Goal: Task Accomplishment & Management: Manage account settings

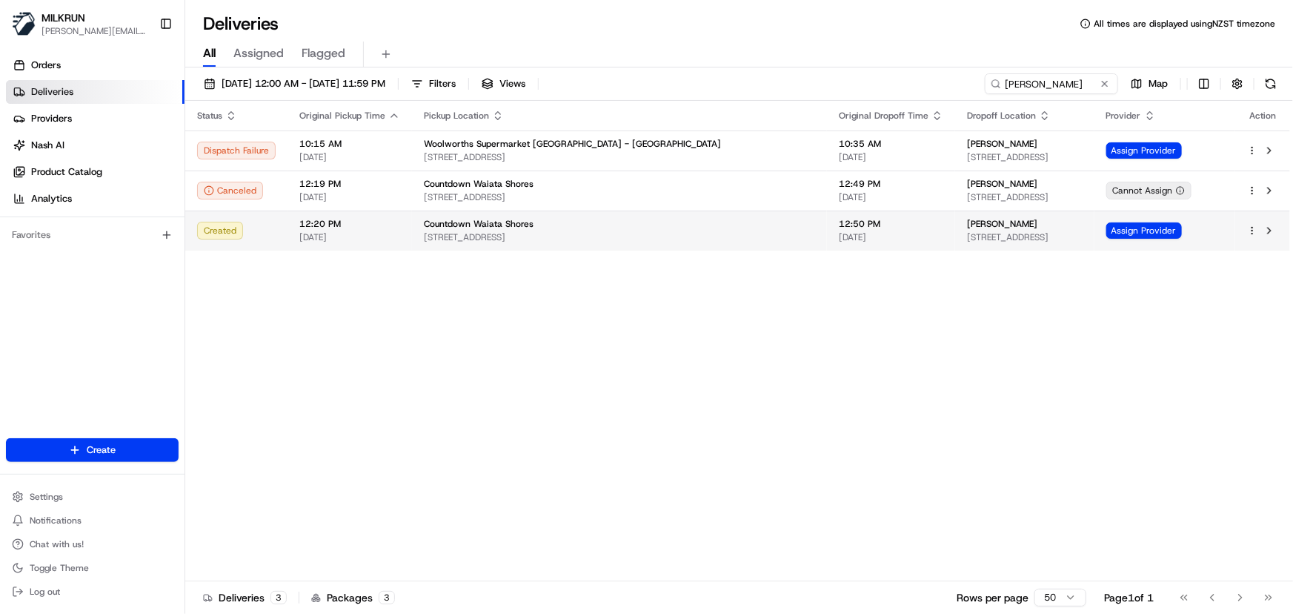
click at [428, 228] on span "Countdown Waiata Shores" at bounding box center [479, 224] width 110 height 12
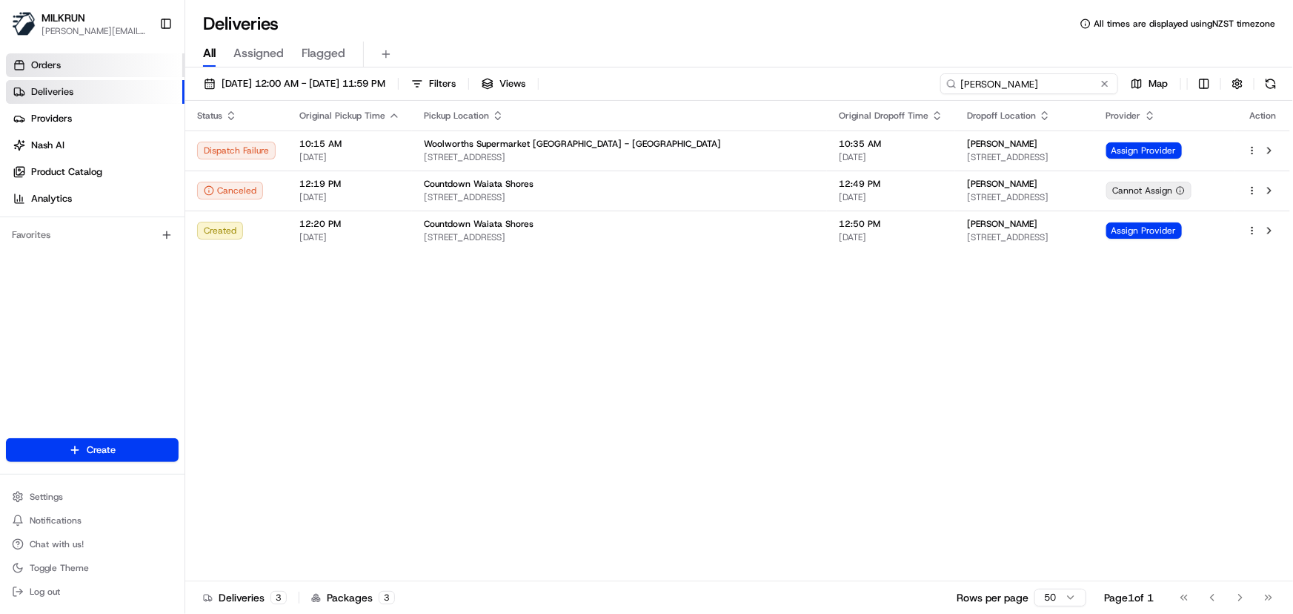
drag, startPoint x: 1075, startPoint y: 81, endPoint x: 76, endPoint y: 61, distance: 998.6
click at [80, 74] on div "MILKRUN irene.salaivao@woolworths.co.nz Toggle Sidebar Orders Deliveries Provid…" at bounding box center [646, 307] width 1293 height 614
paste input "jessica shaw"
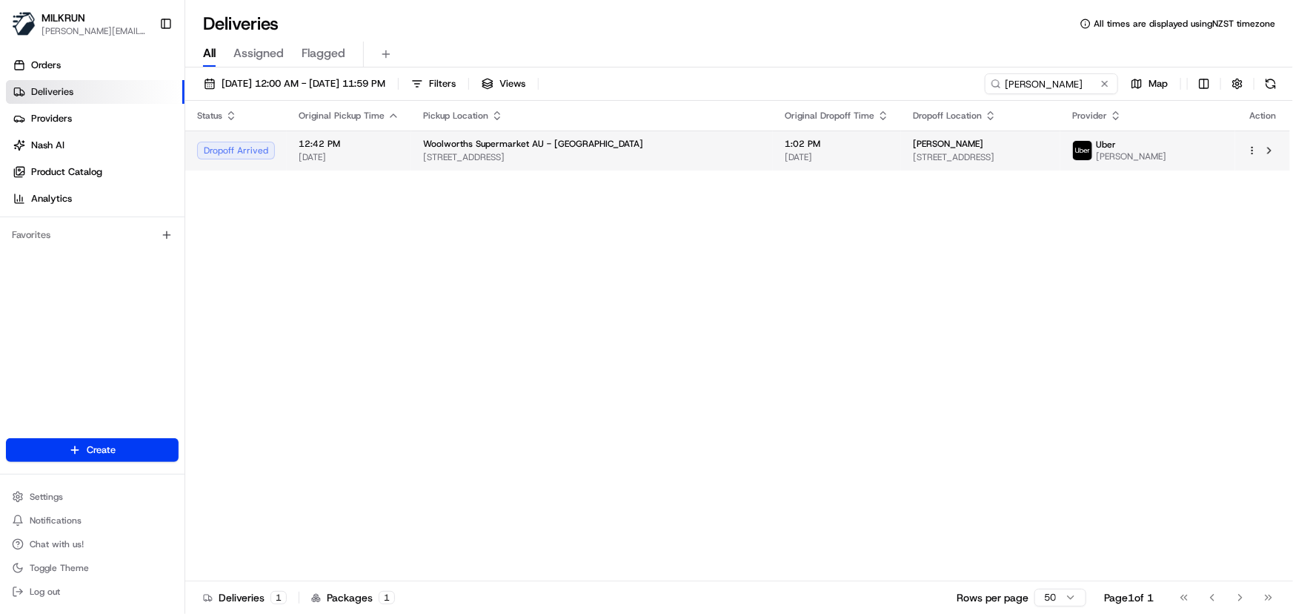
click at [913, 151] on span "59 Liamena Ave, San Remo, NSW 2262, AU" at bounding box center [981, 157] width 136 height 12
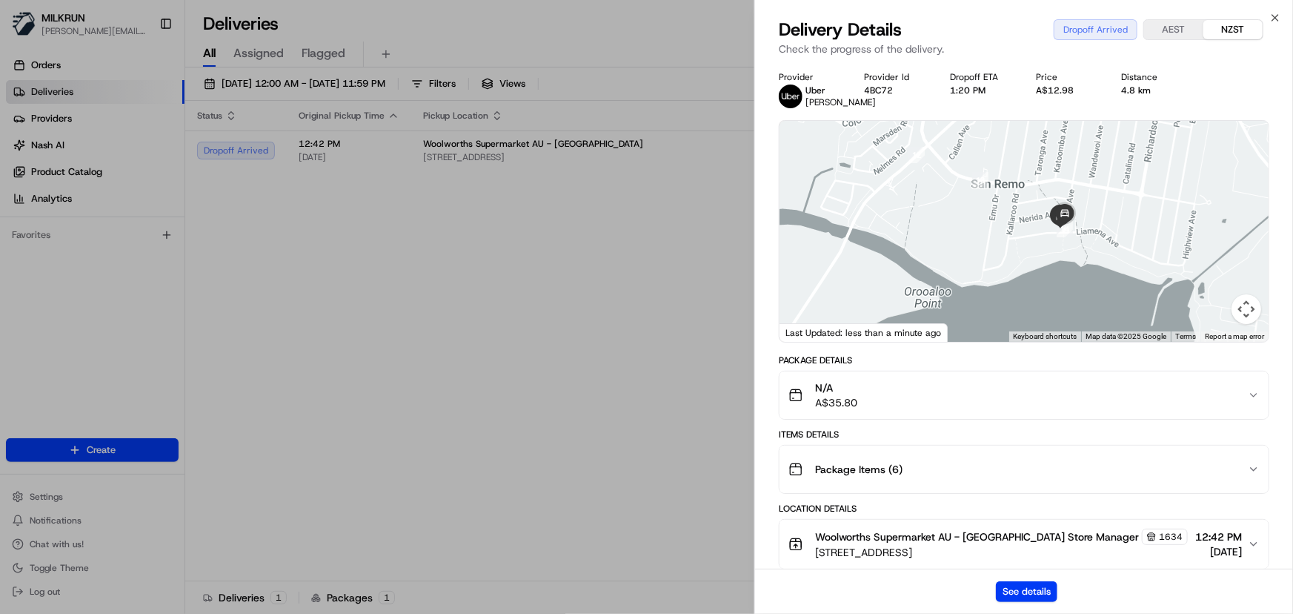
drag, startPoint x: 1087, startPoint y: 176, endPoint x: 1096, endPoint y: 327, distance: 151.5
click at [1096, 327] on div at bounding box center [1024, 231] width 489 height 221
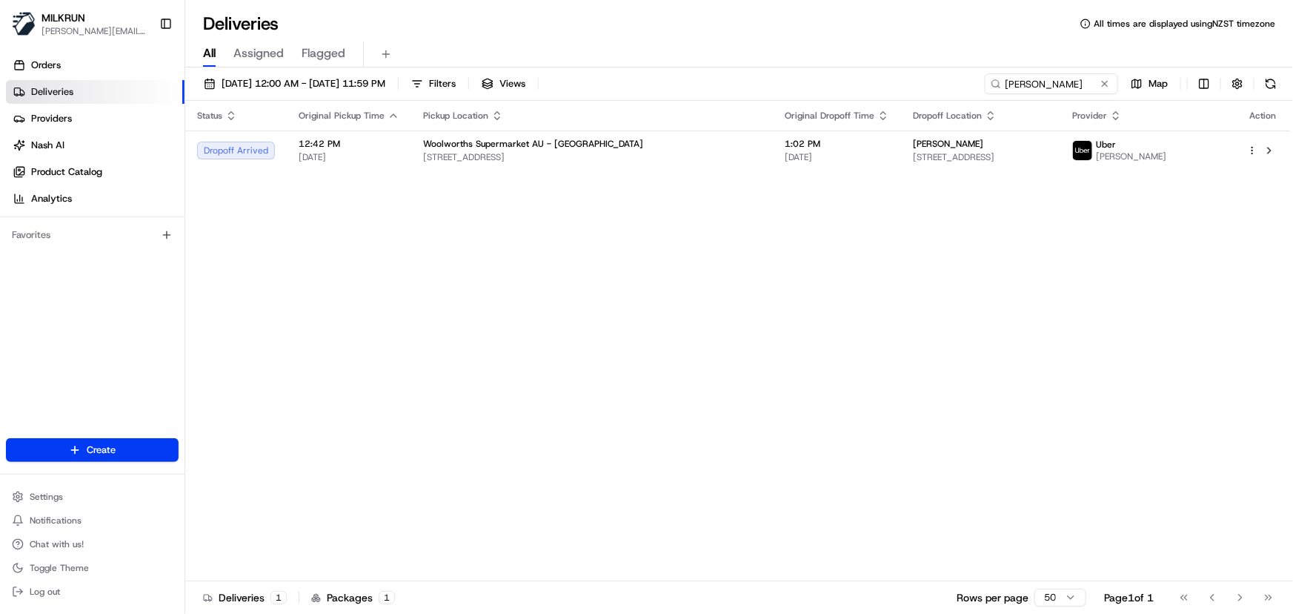
click at [924, 348] on div "Status Original Pickup Time Pickup Location Original Dropoff Time Dropoff Locat…" at bounding box center [737, 341] width 1105 height 480
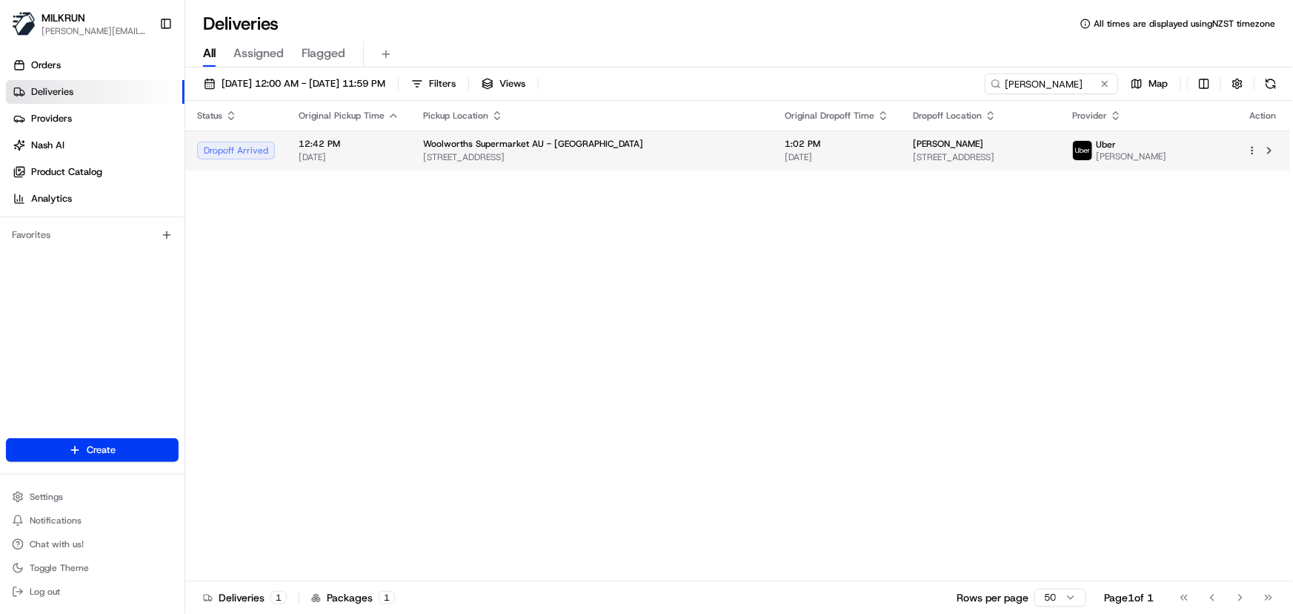
click at [913, 141] on div "jessica shaw" at bounding box center [981, 144] width 136 height 12
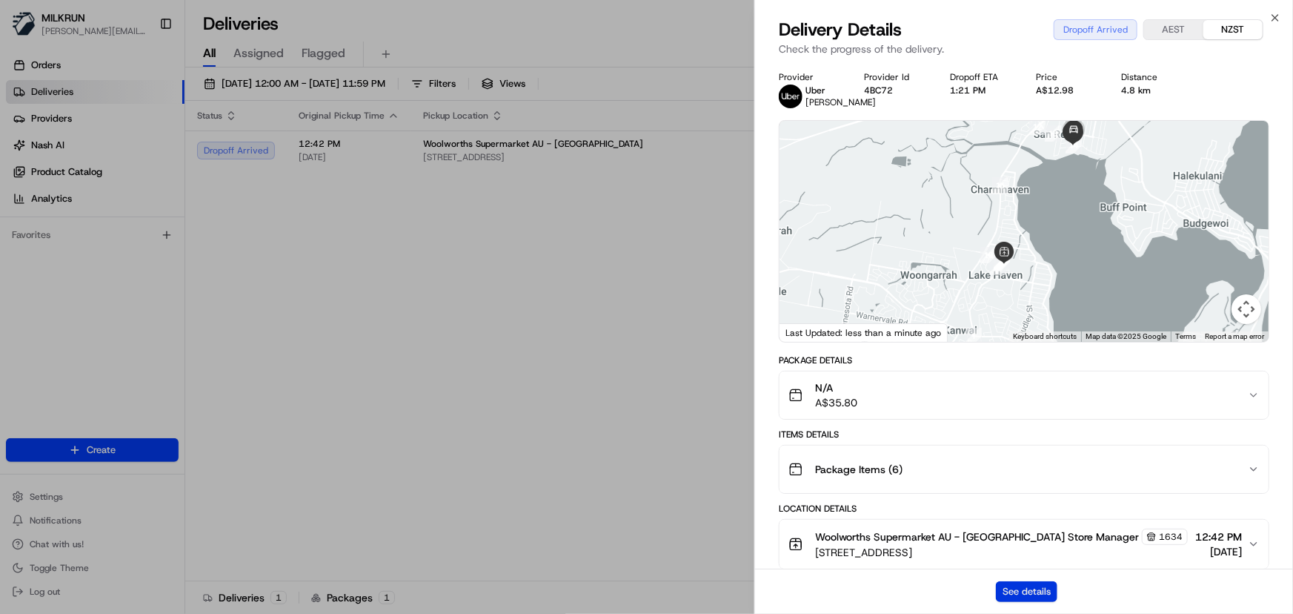
click at [1030, 596] on button "See details" at bounding box center [1027, 591] width 62 height 21
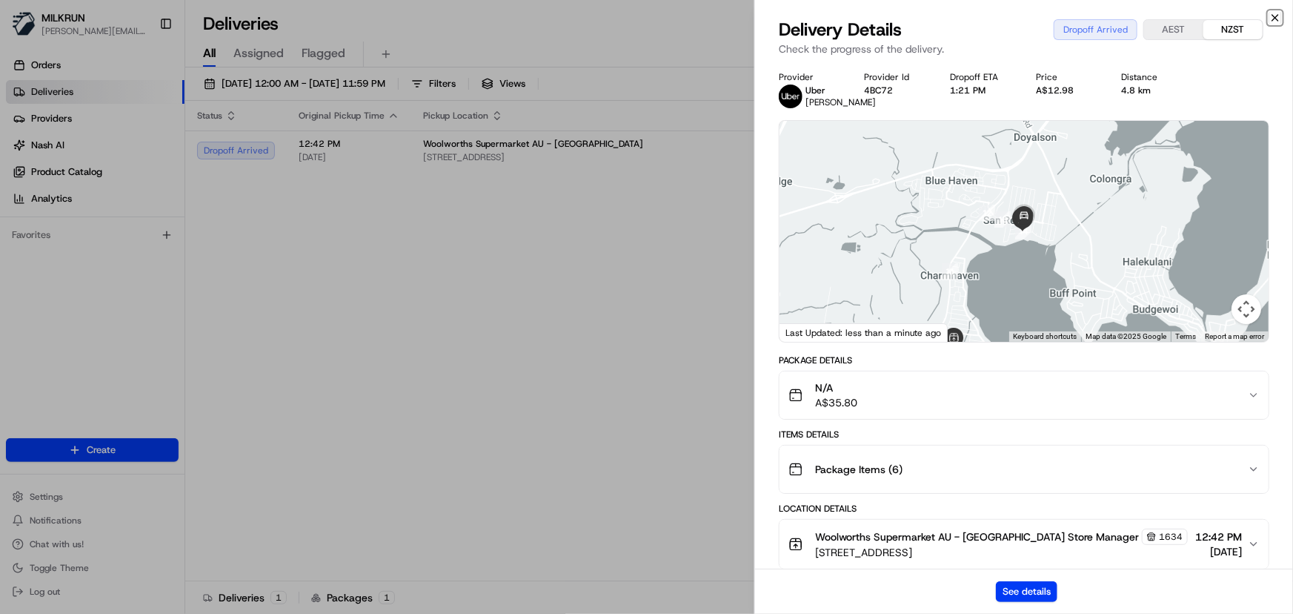
click at [1276, 17] on icon "button" at bounding box center [1276, 18] width 6 height 6
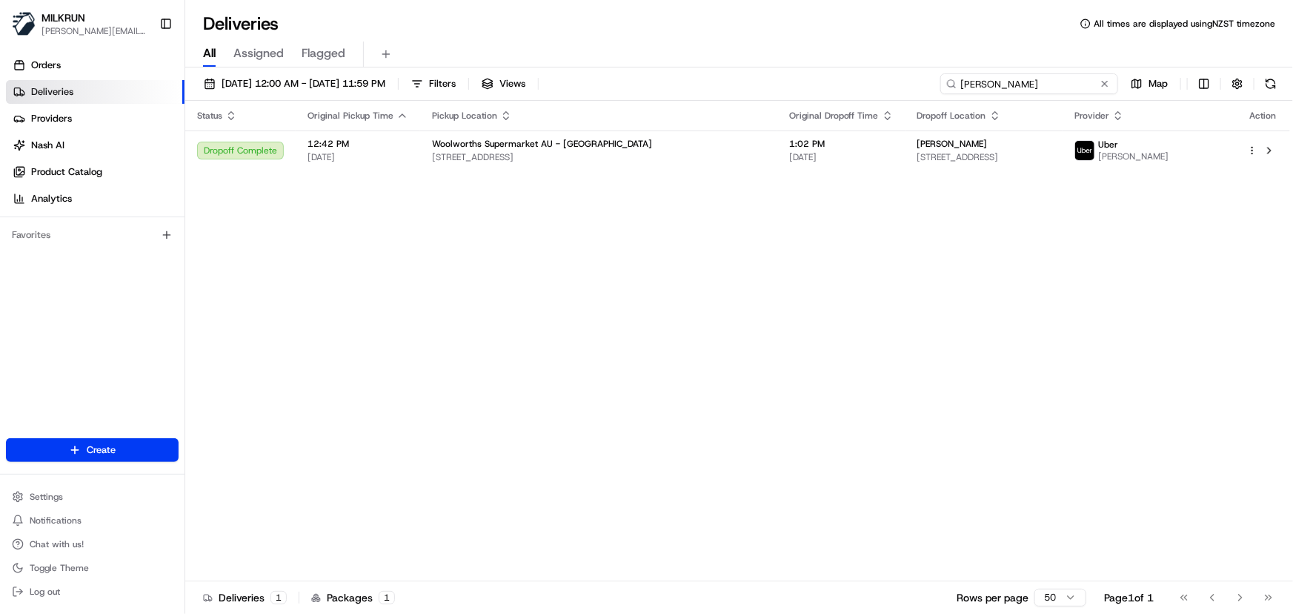
drag, startPoint x: 1062, startPoint y: 81, endPoint x: 107, endPoint y: 0, distance: 958.8
click at [137, 8] on div "MILKRUN irene.salaivao@woolworths.co.nz Toggle Sidebar Orders Deliveries Provid…" at bounding box center [646, 307] width 1293 height 614
paste input "[PERSON_NAME]"
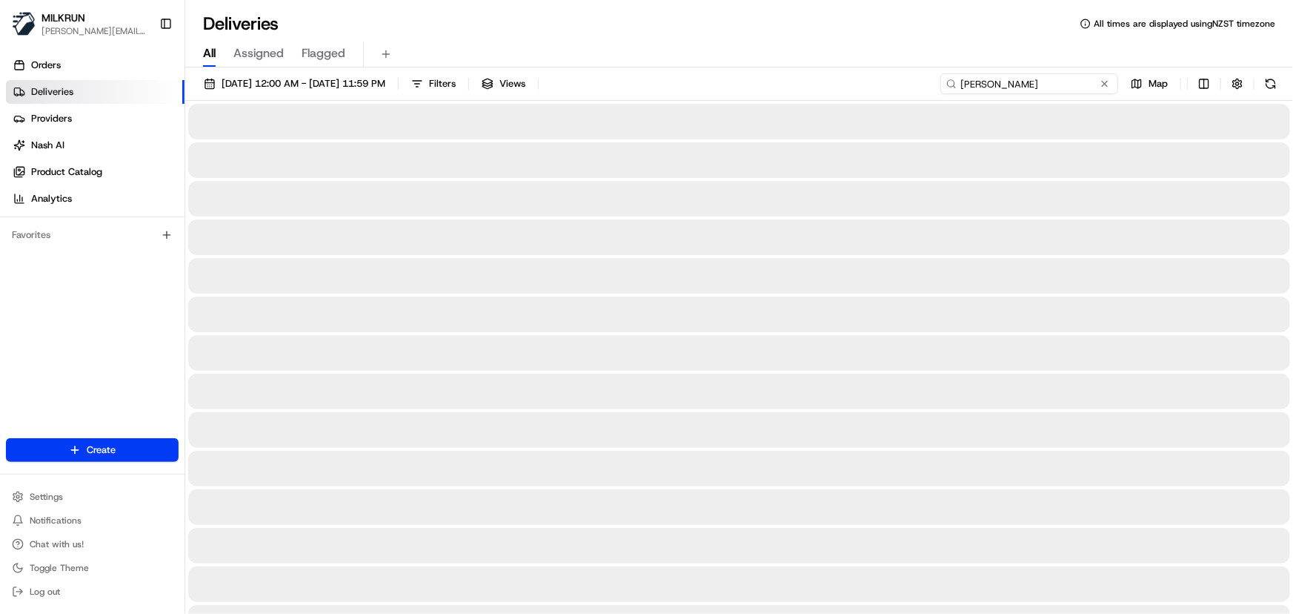
type input "Mick Judd"
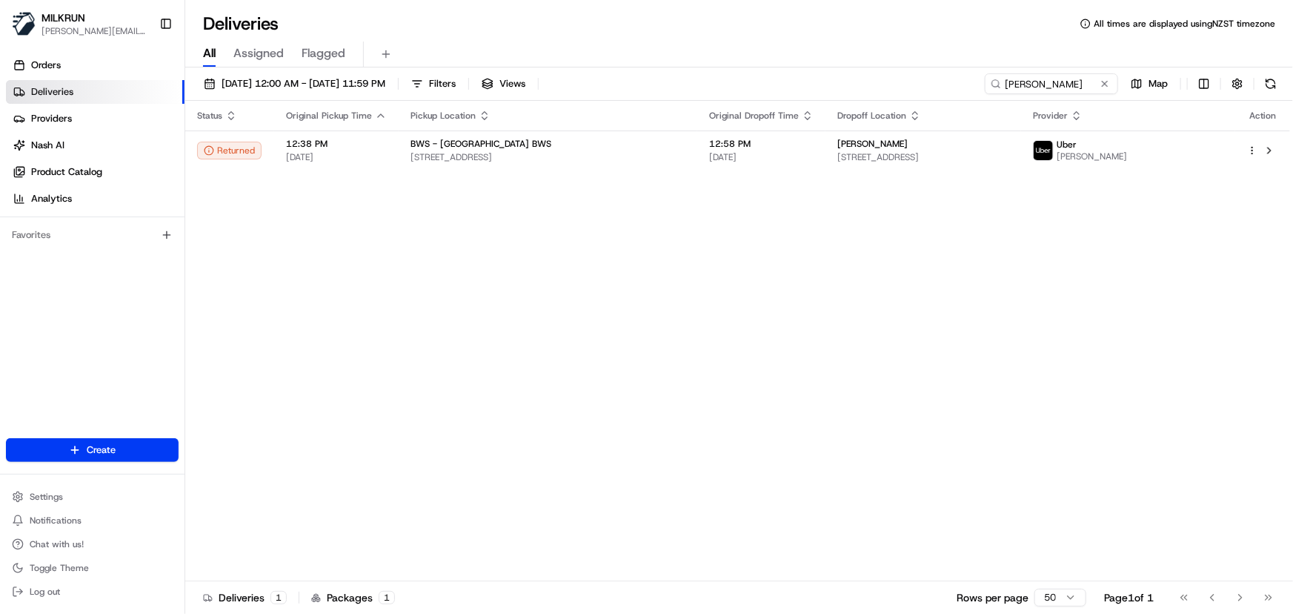
click at [1050, 379] on div "Status Original Pickup Time Pickup Location Original Dropoff Time Dropoff Locat…" at bounding box center [737, 341] width 1105 height 480
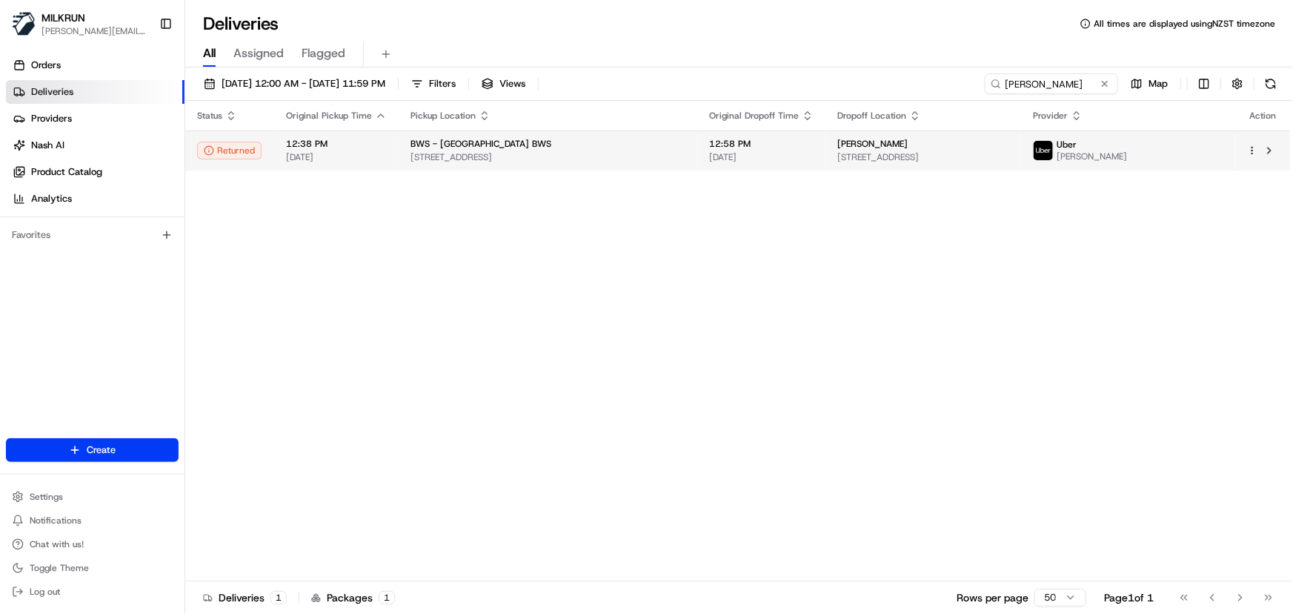
click at [1252, 149] on html "MILKRUN irene.salaivao@woolworths.co.nz Toggle Sidebar Orders Deliveries Provid…" at bounding box center [646, 307] width 1293 height 614
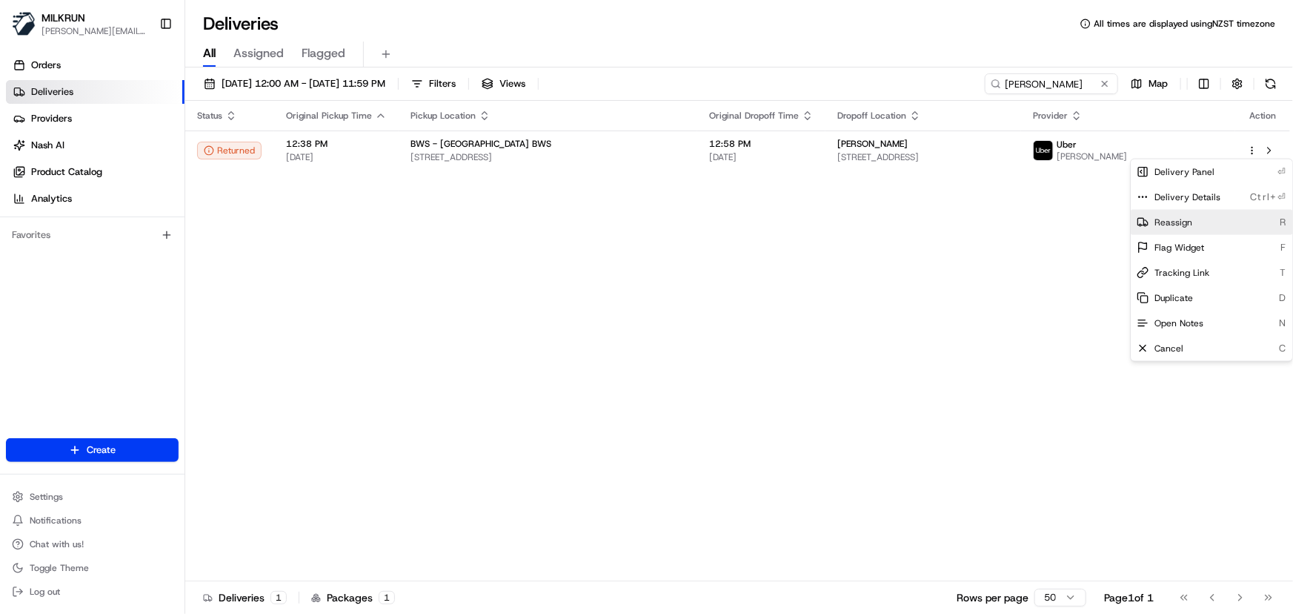
click at [1199, 223] on div "Reassign R" at bounding box center [1212, 222] width 162 height 25
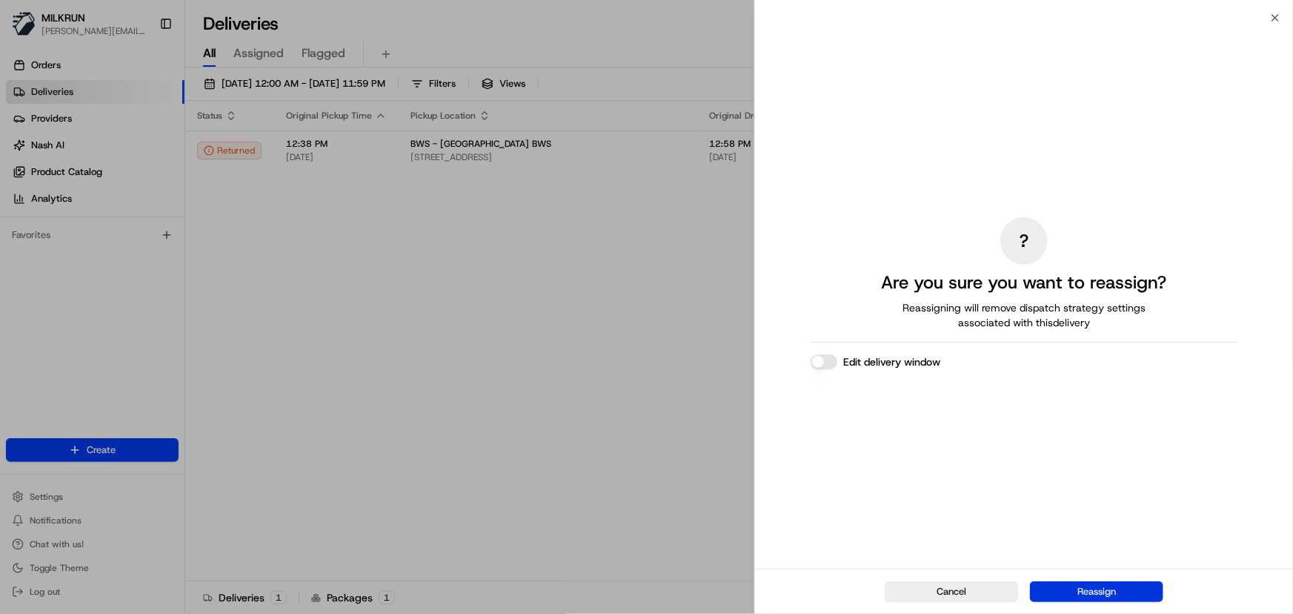
click at [1100, 586] on button "Reassign" at bounding box center [1096, 591] width 133 height 21
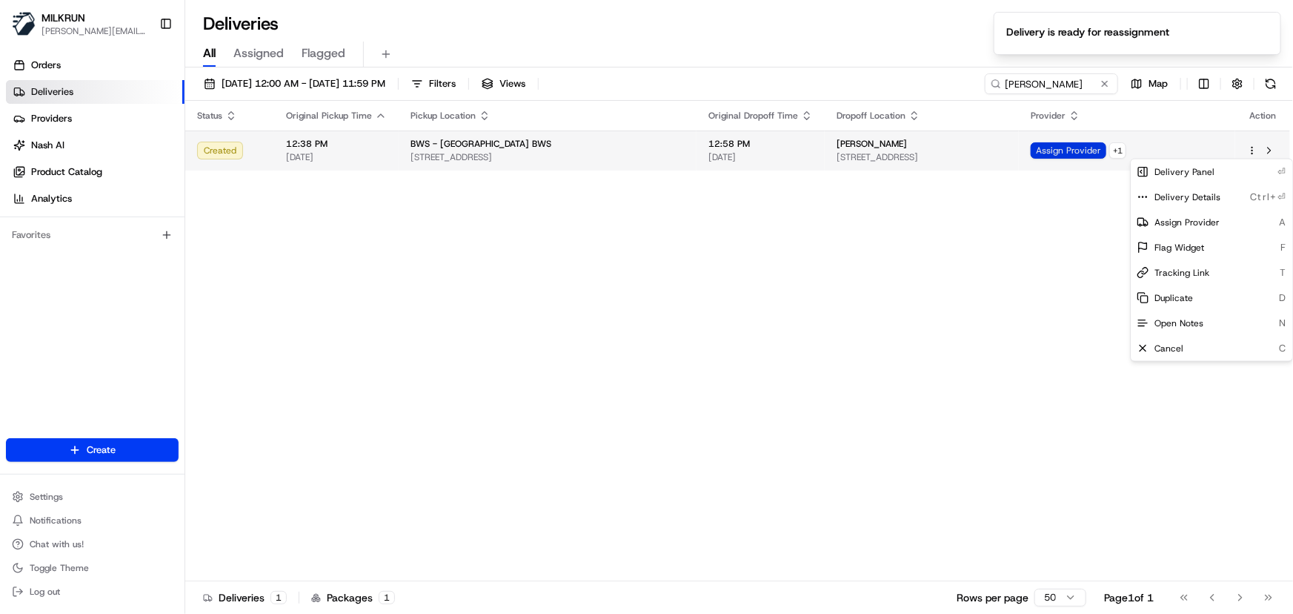
click at [1107, 150] on span "Assign Provider" at bounding box center [1069, 150] width 76 height 16
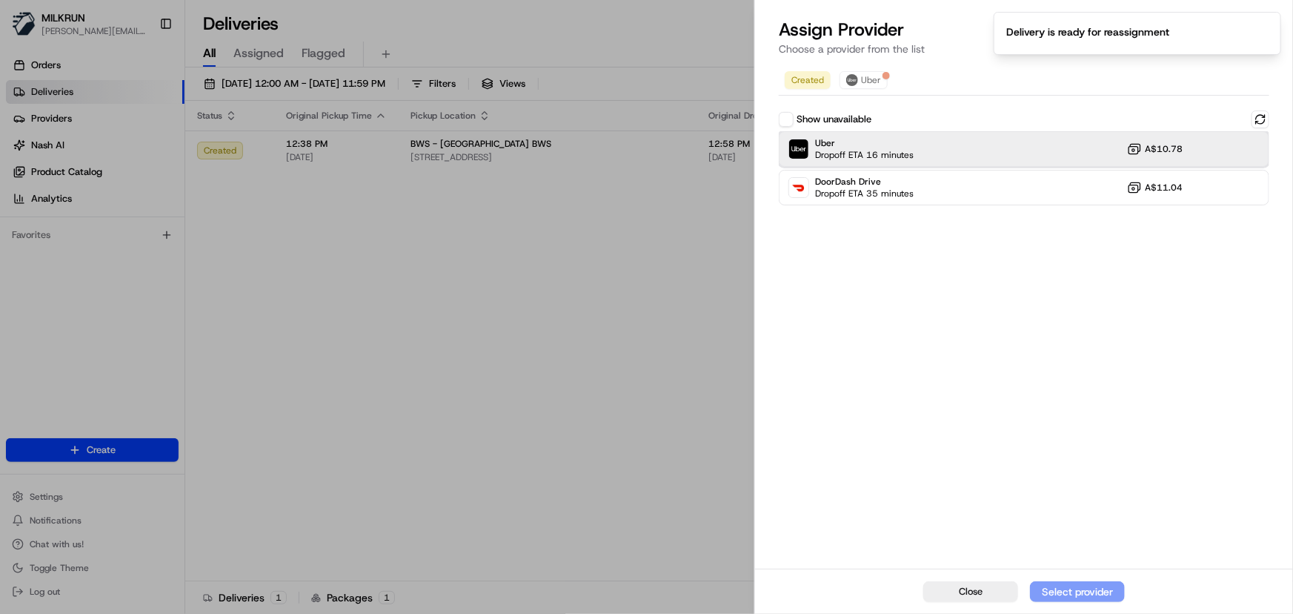
click at [1008, 152] on div "Uber Dropoff ETA 16 minutes A$10.78" at bounding box center [1024, 149] width 491 height 36
click at [1062, 586] on div "Assign Provider" at bounding box center [1077, 591] width 73 height 15
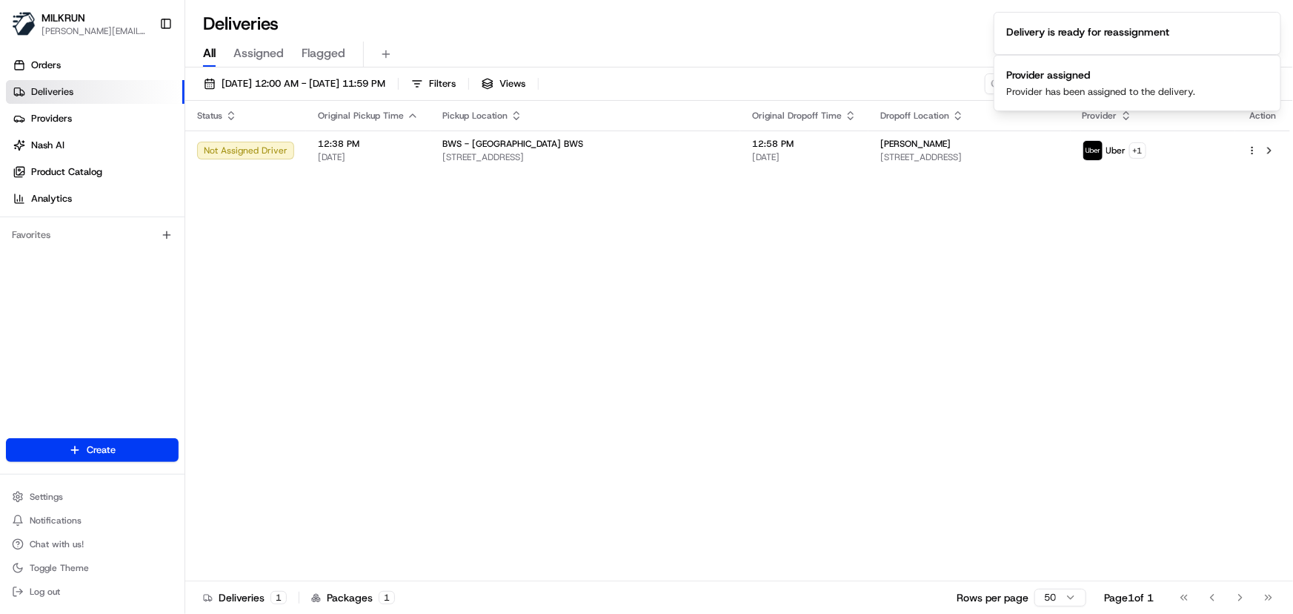
click at [718, 282] on div "Status Original Pickup Time Pickup Location Original Dropoff Time Dropoff Locat…" at bounding box center [737, 341] width 1105 height 480
click at [1269, 63] on icon "Notifications (F8)" at bounding box center [1269, 68] width 12 height 12
click at [1273, 21] on icon "Notifications (F8)" at bounding box center [1269, 25] width 12 height 12
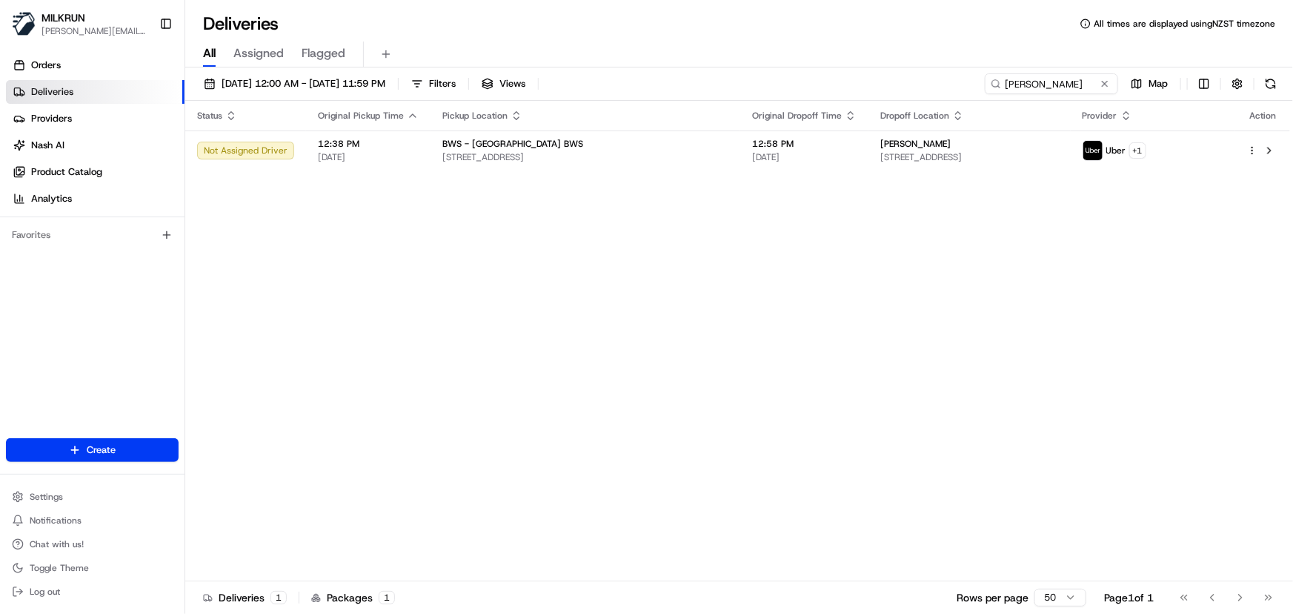
click at [752, 320] on div "Status Original Pickup Time Pickup Location Original Dropoff Time Dropoff Locat…" at bounding box center [737, 341] width 1105 height 480
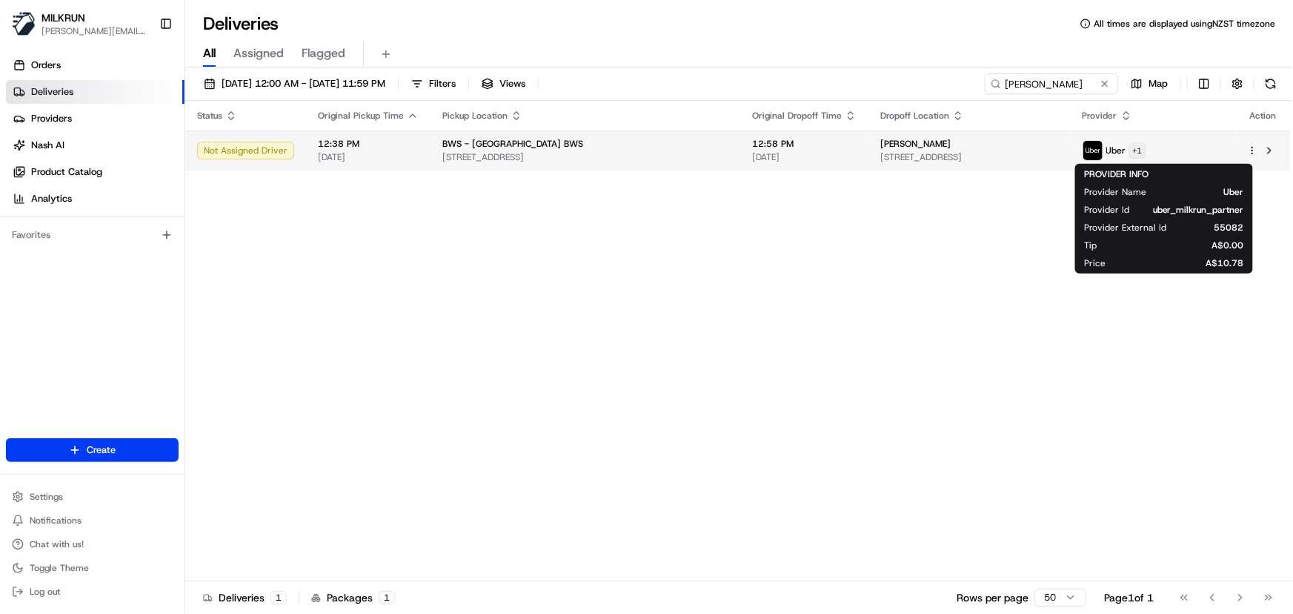
click at [1185, 151] on html "MILKRUN irene.salaivao@woolworths.co.nz Toggle Sidebar Orders Deliveries Provid…" at bounding box center [646, 307] width 1293 height 614
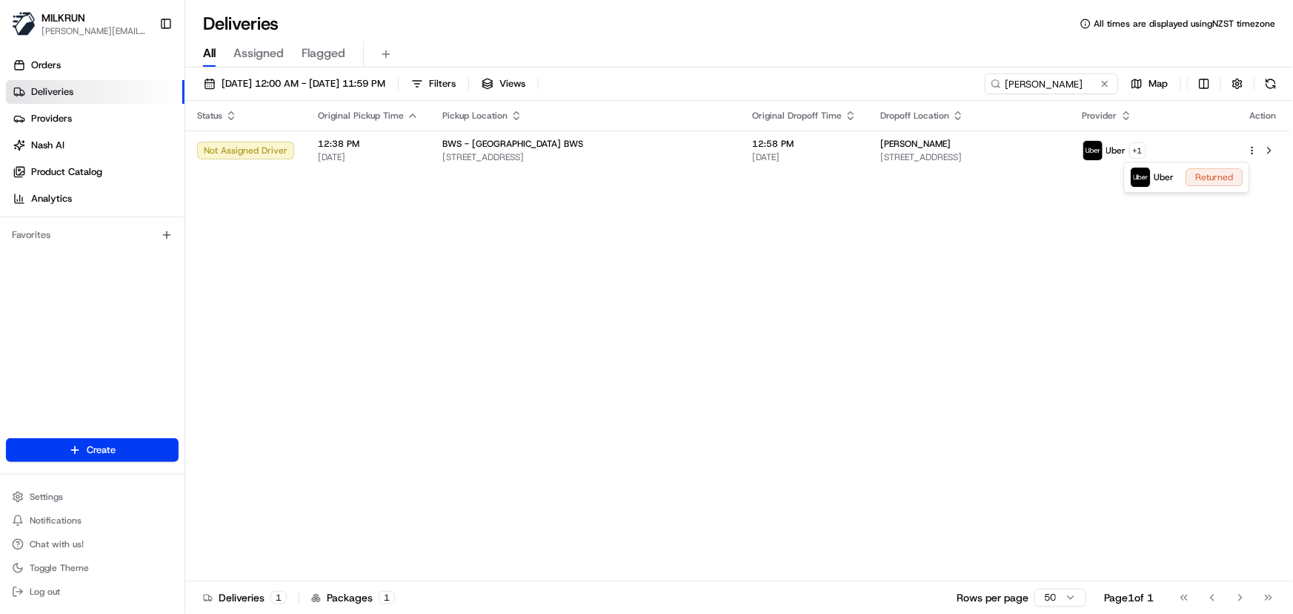
click at [786, 342] on html "MILKRUN irene.salaivao@woolworths.co.nz Toggle Sidebar Orders Deliveries Provid…" at bounding box center [646, 307] width 1293 height 614
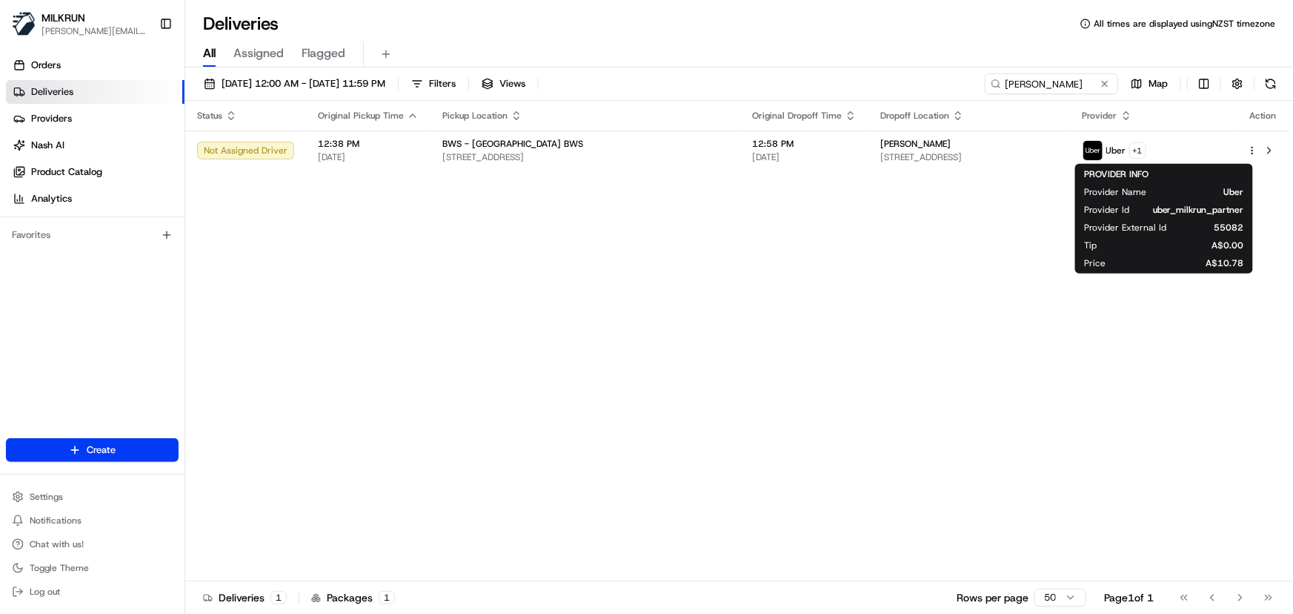
click at [712, 42] on div "All Assigned Flagged" at bounding box center [739, 55] width 1108 height 26
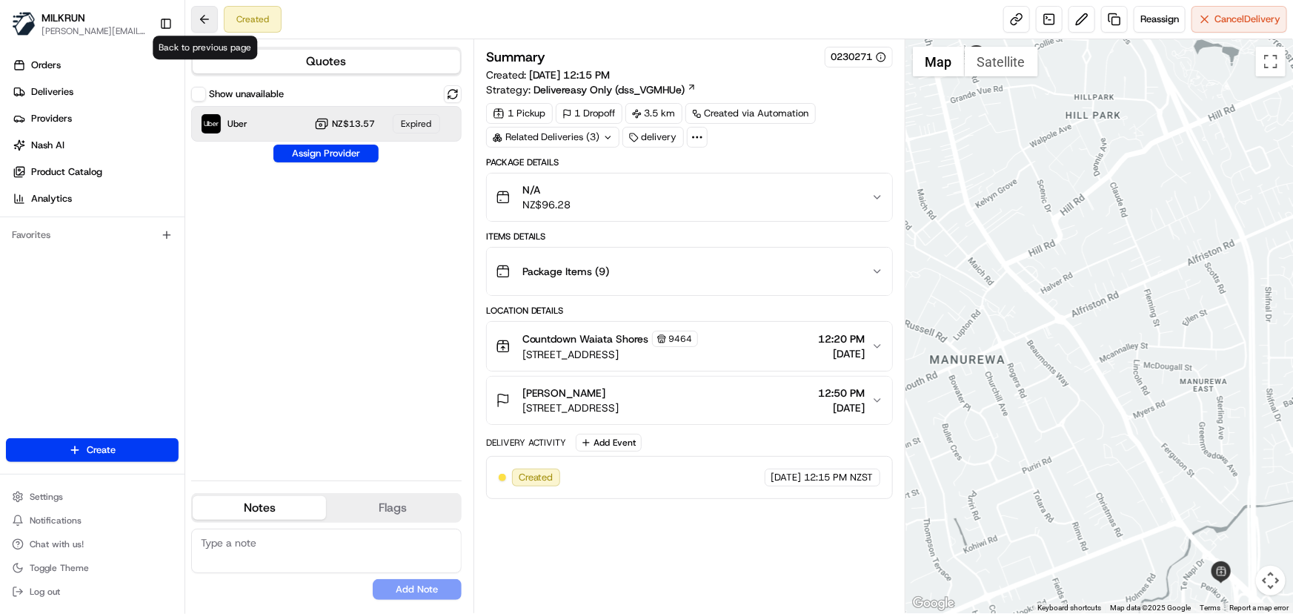
click at [203, 20] on button at bounding box center [204, 19] width 27 height 27
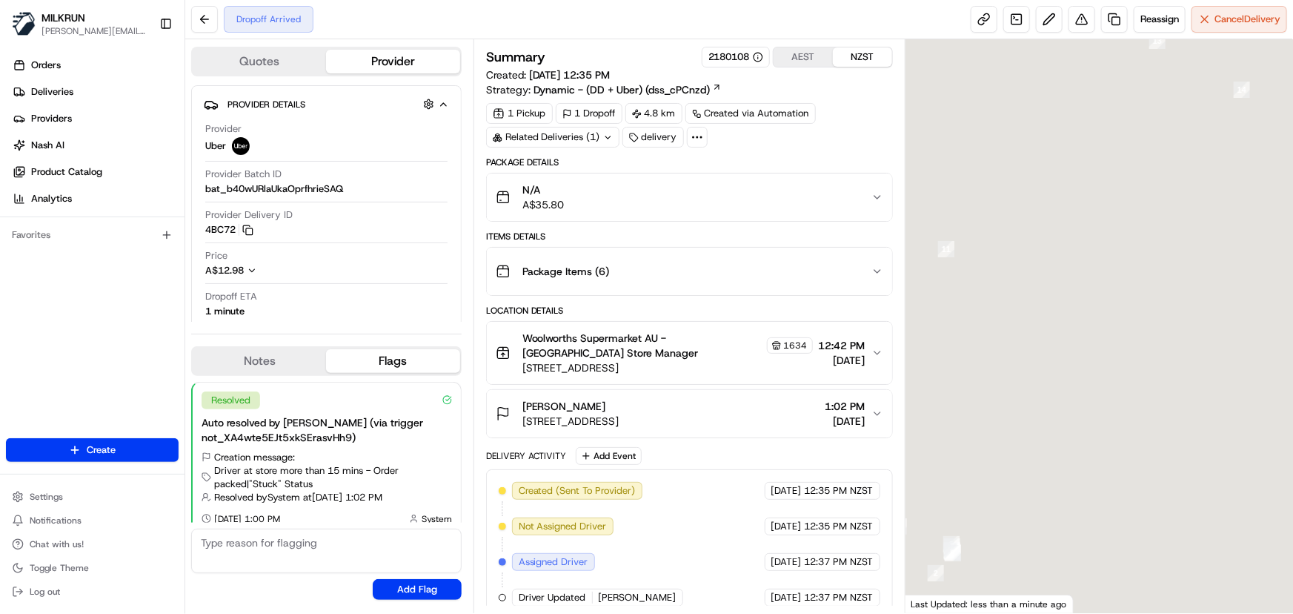
scroll to position [10, 0]
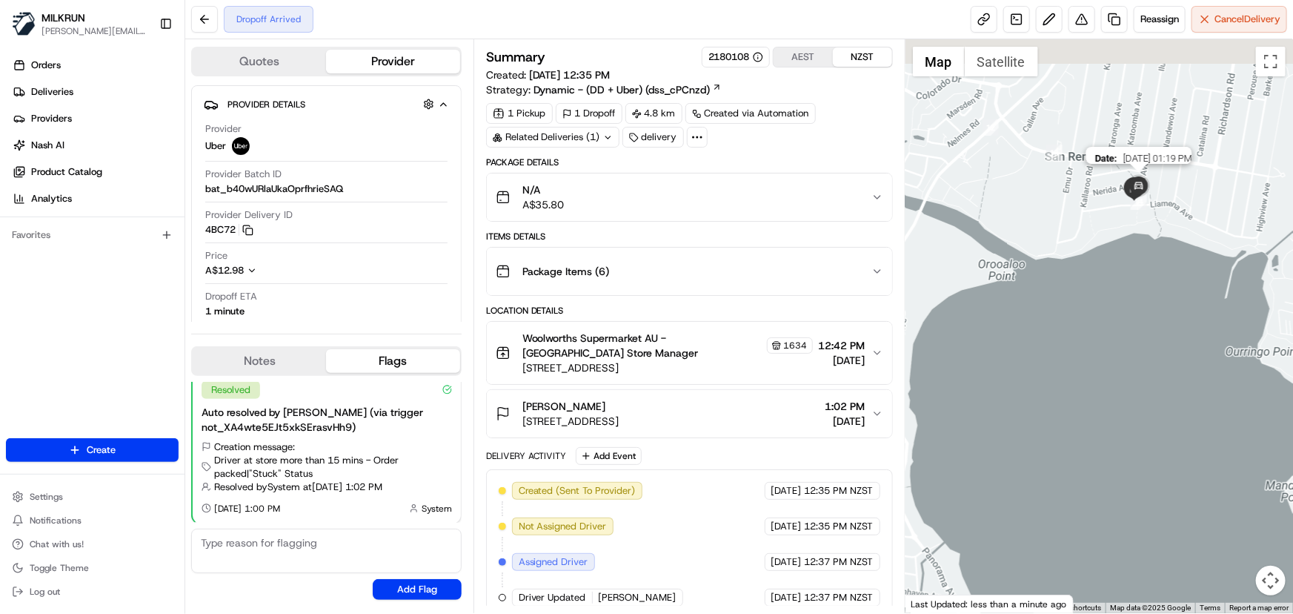
drag, startPoint x: 1216, startPoint y: 116, endPoint x: 1134, endPoint y: 200, distance: 117.4
click at [1134, 200] on img at bounding box center [1139, 187] width 30 height 30
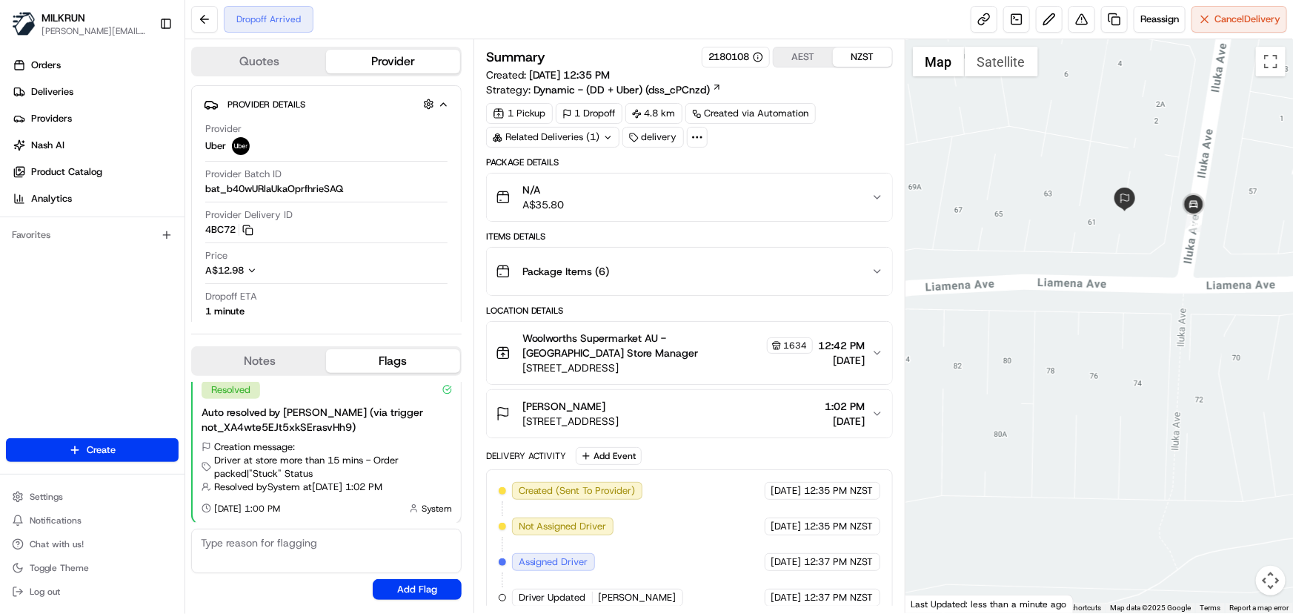
drag, startPoint x: 1184, startPoint y: 137, endPoint x: 1201, endPoint y: 256, distance: 120.5
click at [1201, 256] on div at bounding box center [1100, 326] width 388 height 574
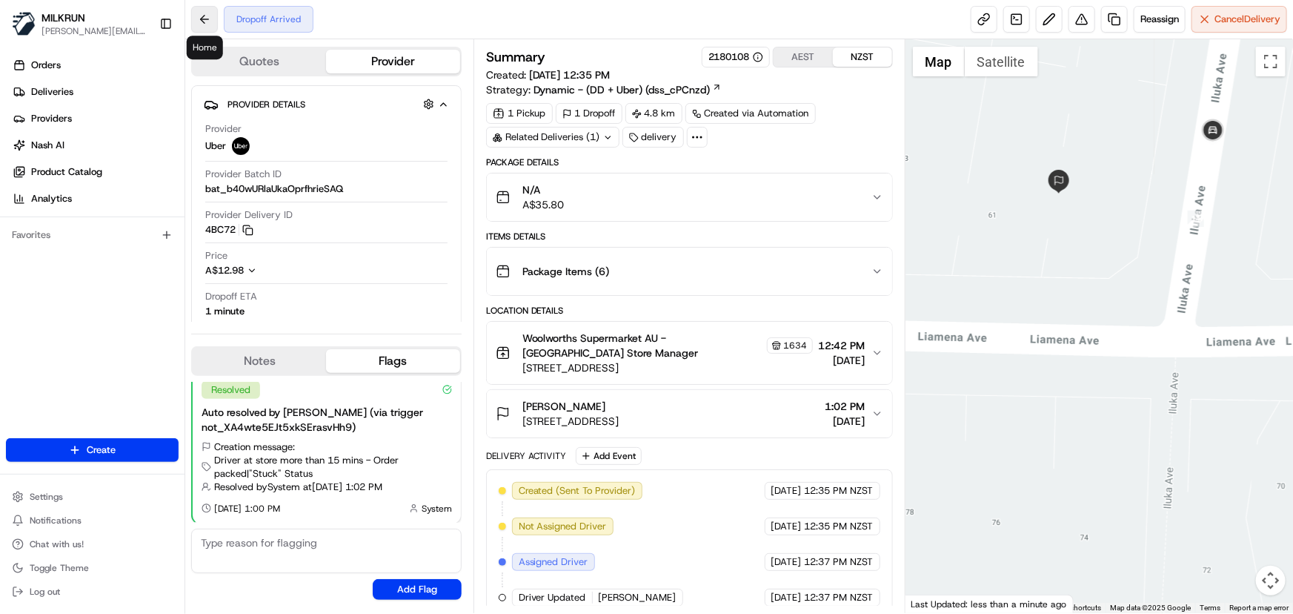
click at [205, 19] on button at bounding box center [204, 19] width 27 height 27
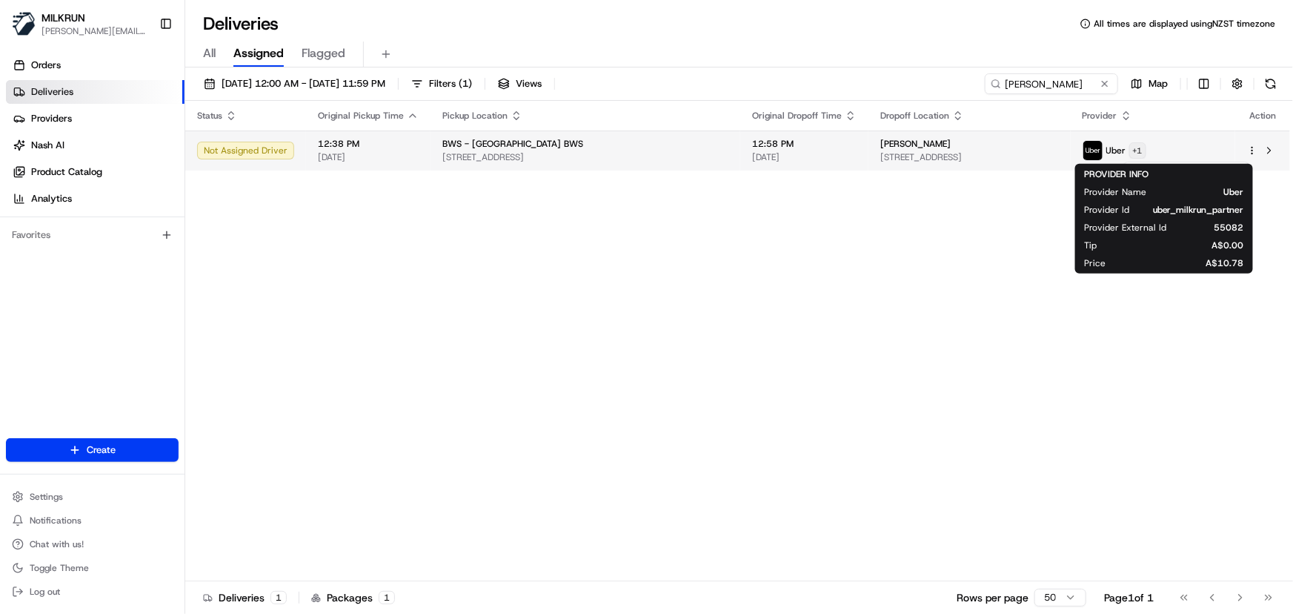
click at [1184, 146] on html "MILKRUN [PERSON_NAME][EMAIL_ADDRESS][DOMAIN_NAME] Toggle Sidebar Orders Deliver…" at bounding box center [646, 307] width 1293 height 614
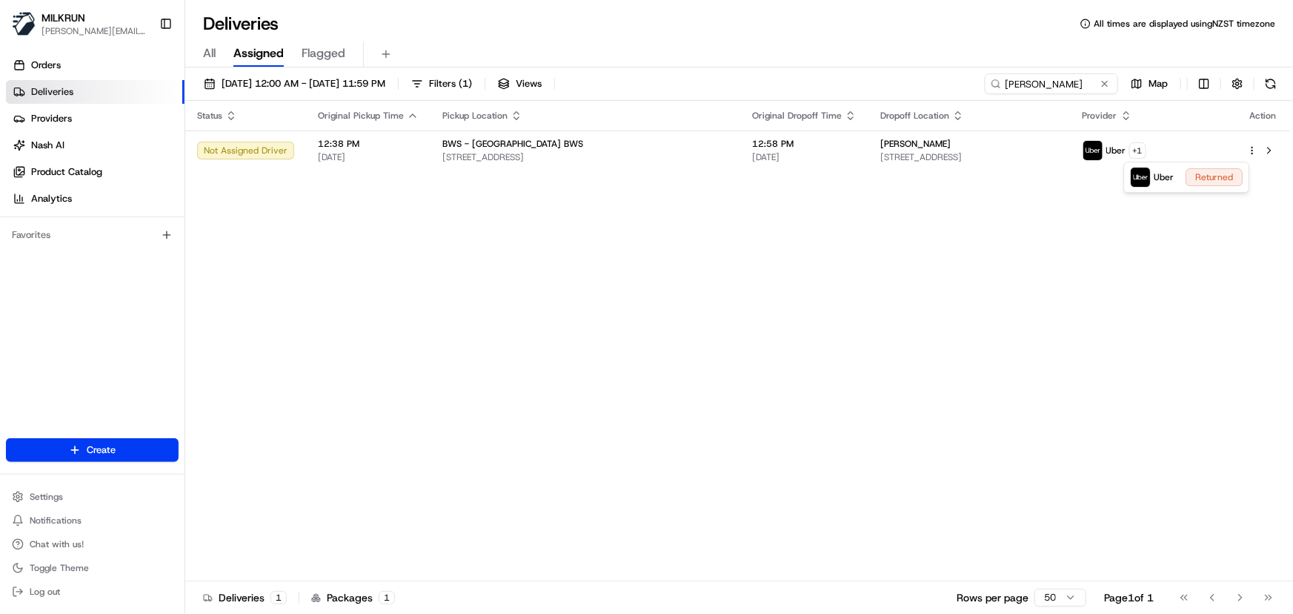
click at [975, 251] on html "MILKRUN [PERSON_NAME][EMAIL_ADDRESS][DOMAIN_NAME] Toggle Sidebar Orders Deliver…" at bounding box center [646, 307] width 1293 height 614
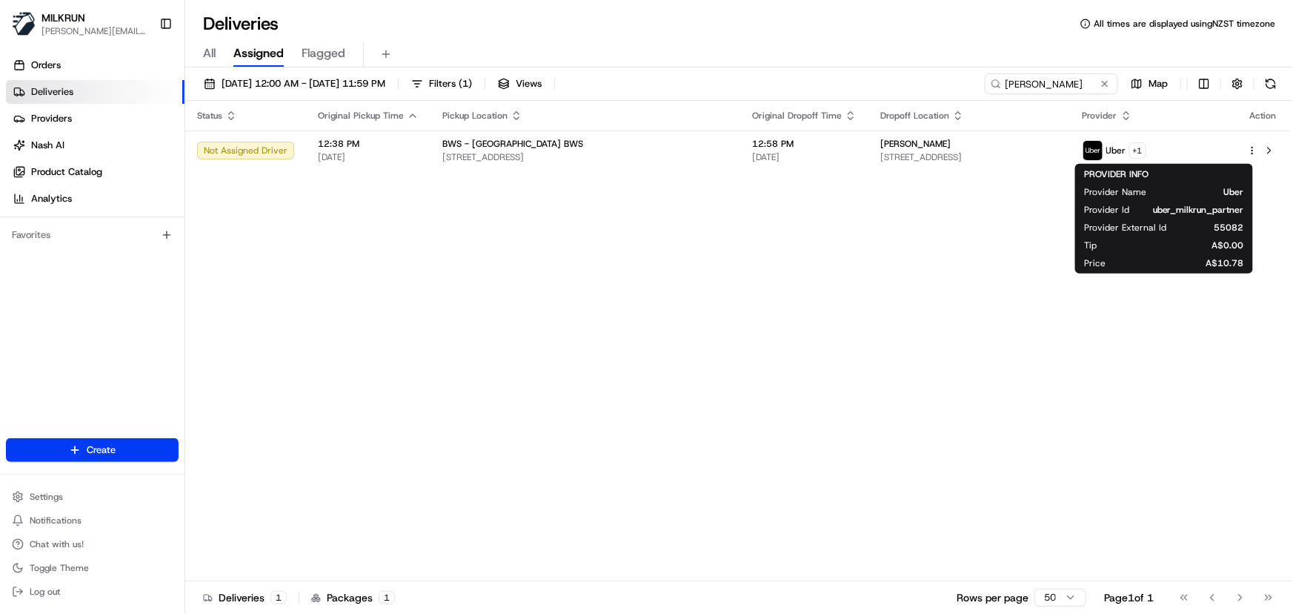
click at [974, 239] on div "Status Original Pickup Time Pickup Location Original Dropoff Time Dropoff Locat…" at bounding box center [737, 341] width 1105 height 480
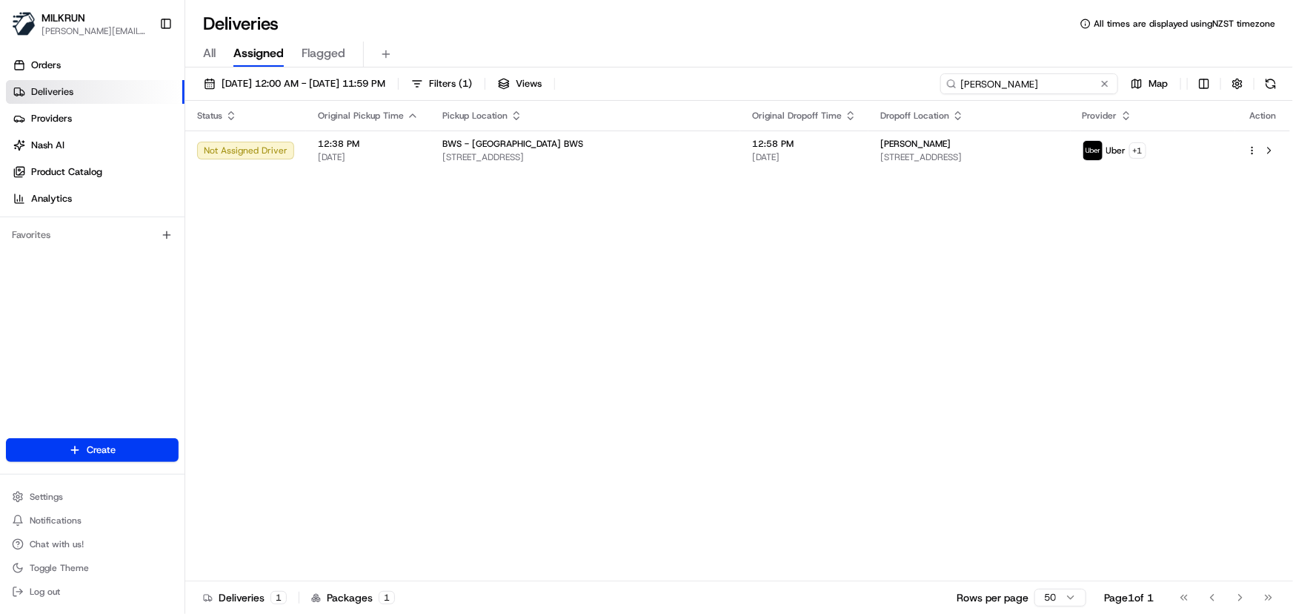
drag, startPoint x: 1053, startPoint y: 77, endPoint x: 293, endPoint y: 51, distance: 760.9
click at [293, 51] on div "Deliveries All times are displayed using NZST timezone All Assigned Flagged [DA…" at bounding box center [739, 307] width 1108 height 614
paste input "[PERSON_NAME]"
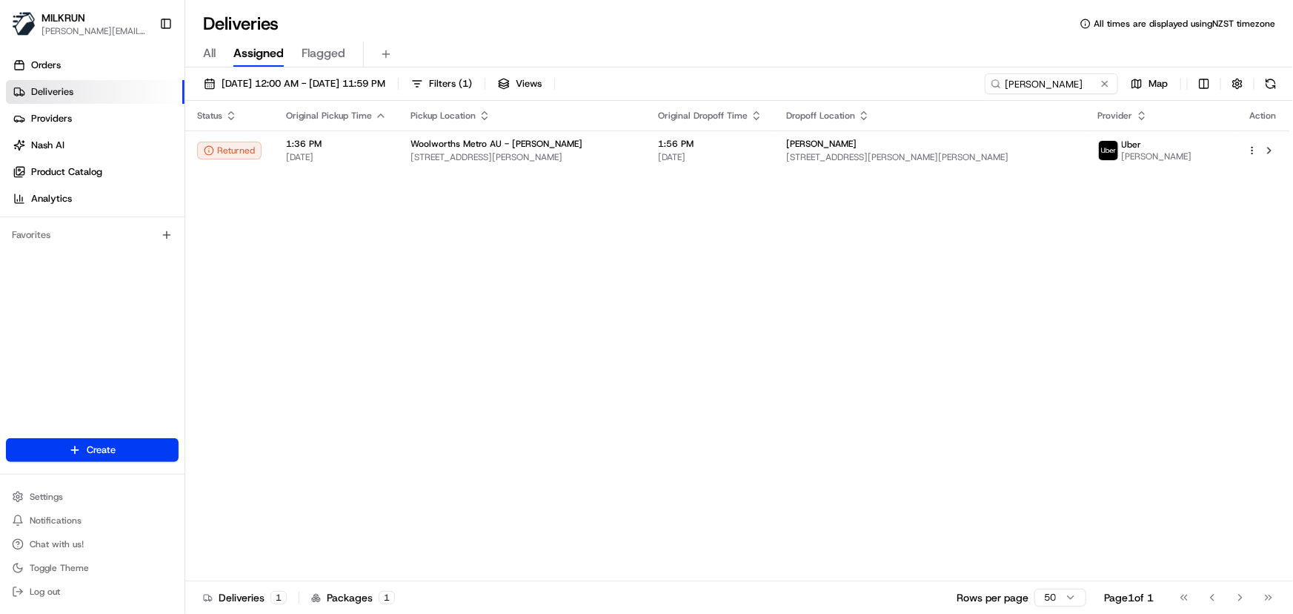
click at [611, 357] on div "Status Original Pickup Time Pickup Location Original Dropoff Time Dropoff Locat…" at bounding box center [737, 341] width 1105 height 480
click at [1050, 79] on input "[PERSON_NAME]" at bounding box center [1030, 83] width 178 height 21
click at [775, 402] on div "Status Original Pickup Time Pickup Location Original Dropoff Time Dropoff Locat…" at bounding box center [737, 341] width 1105 height 480
drag, startPoint x: 1053, startPoint y: 85, endPoint x: 170, endPoint y: 91, distance: 883.5
click at [219, 98] on div "[DATE] 12:00 AM - [DATE] 11:59 PM Filters ( 1 ) Views [PERSON_NAME] Map" at bounding box center [739, 86] width 1108 height 27
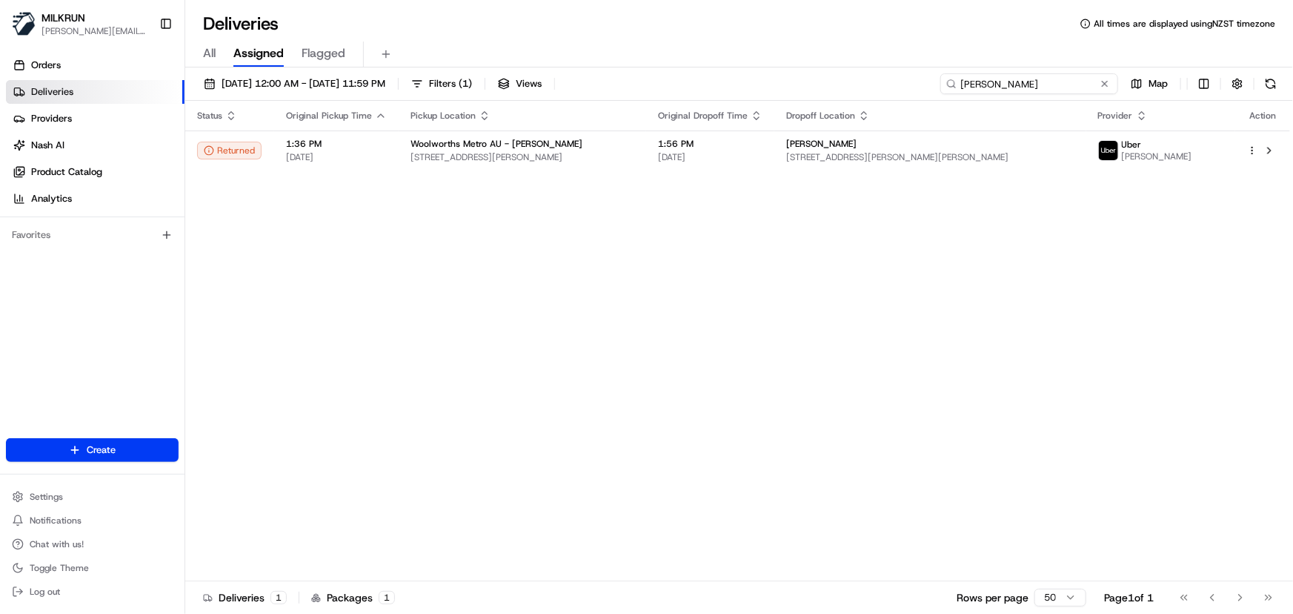
paste input "[PERSON_NAME]"
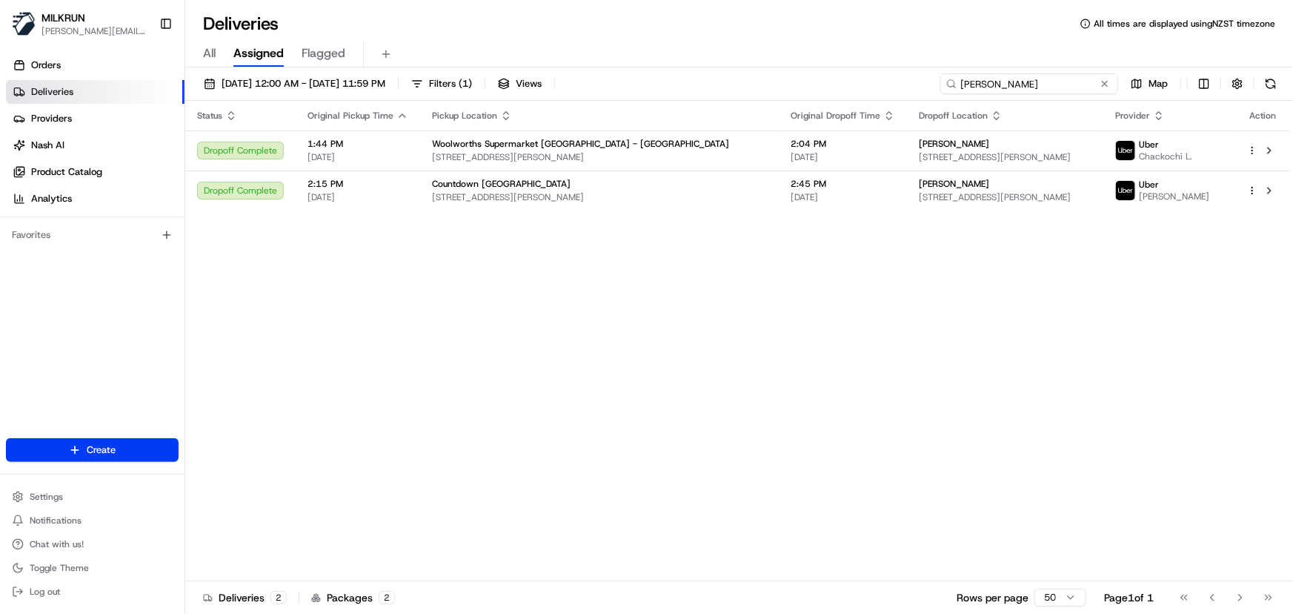
drag, startPoint x: 1073, startPoint y: 82, endPoint x: 422, endPoint y: 56, distance: 650.5
click at [447, 53] on div "Deliveries All times are displayed using NZST timezone All Assigned Flagged [DA…" at bounding box center [739, 307] width 1108 height 614
paste input "[PERSON_NAME]"
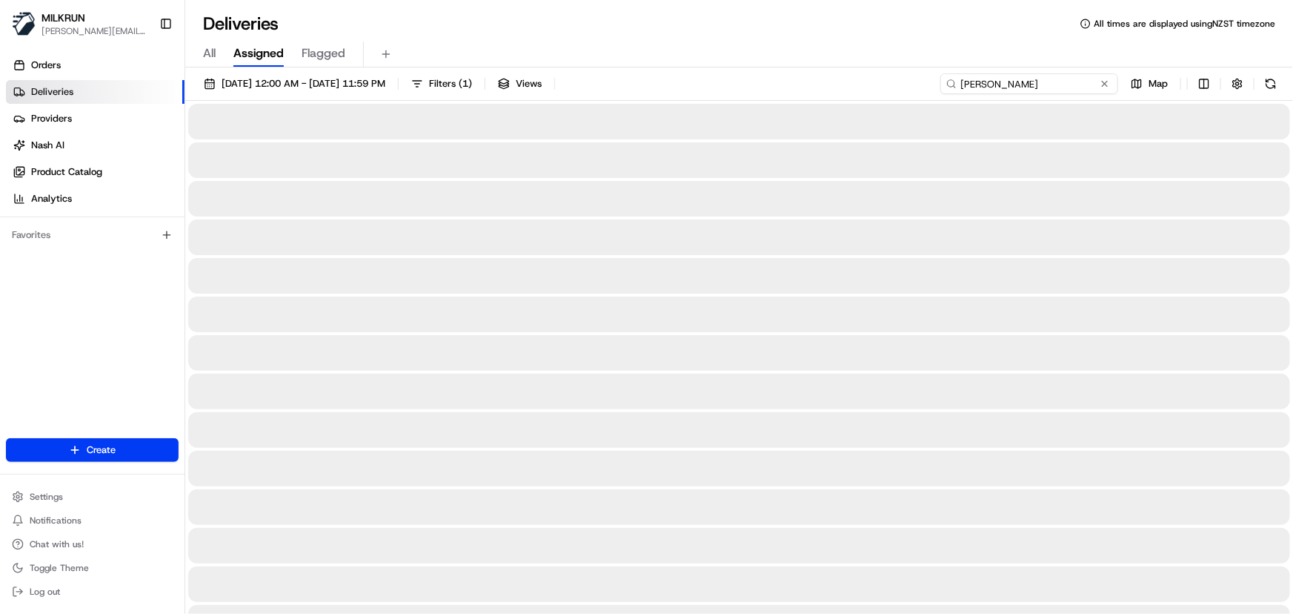
type input "[PERSON_NAME]"
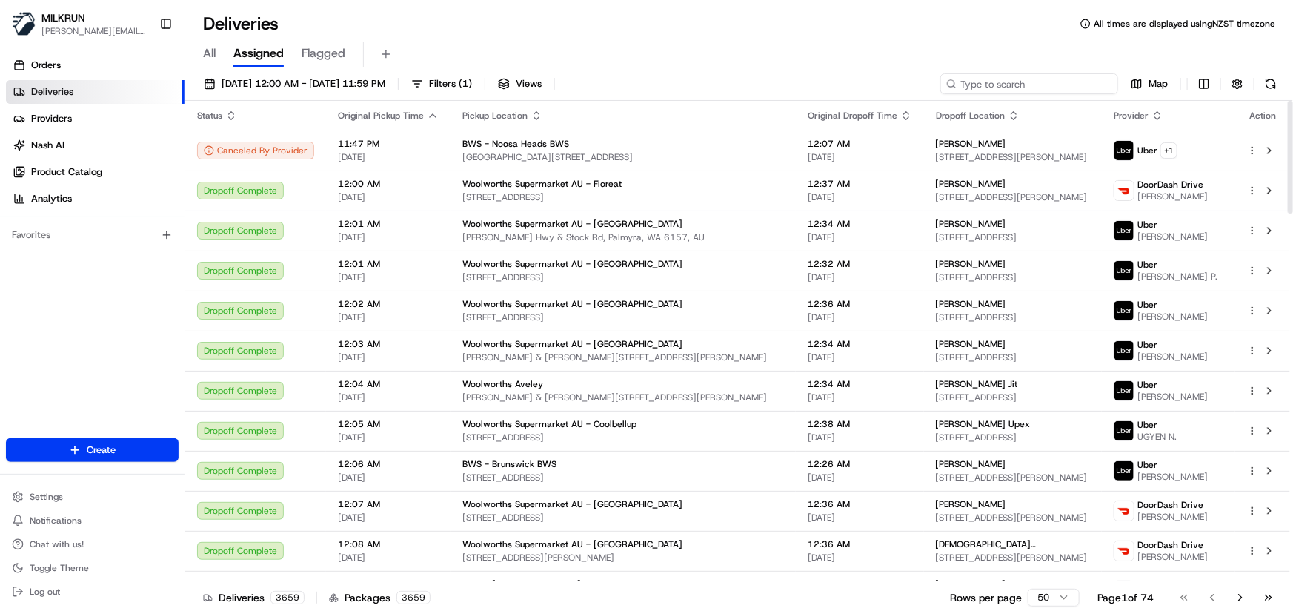
drag, startPoint x: 1047, startPoint y: 82, endPoint x: 1052, endPoint y: 69, distance: 14.3
click at [1047, 82] on input at bounding box center [1030, 83] width 178 height 21
paste input "leeannah faith"
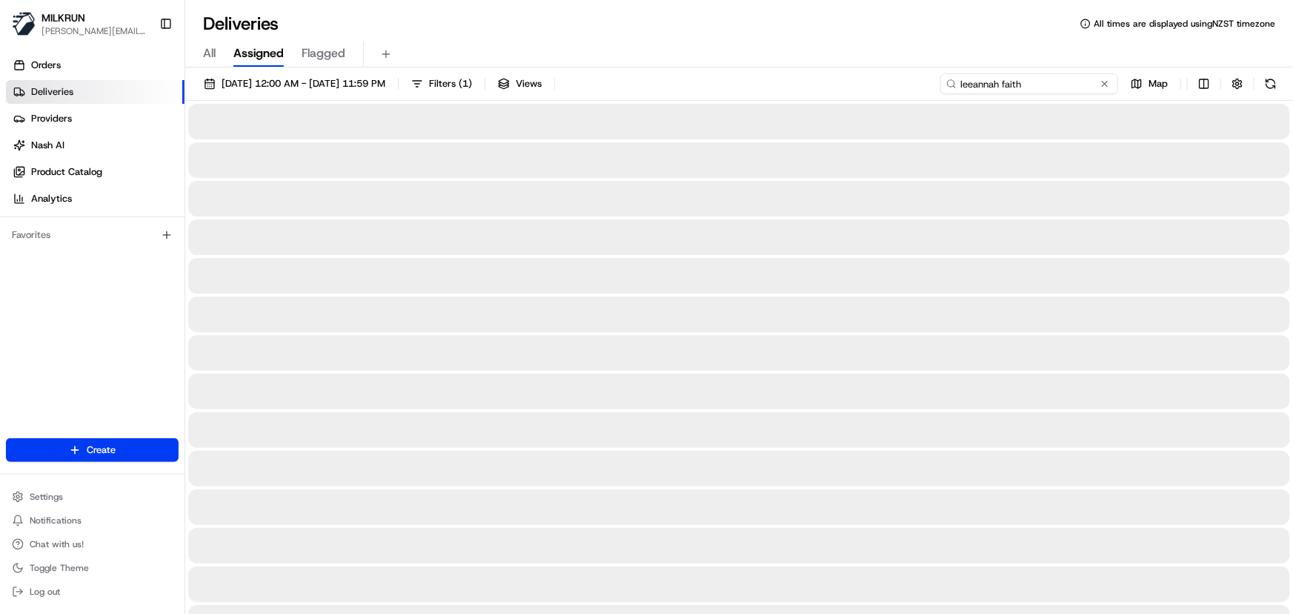
type input "leeannah faith"
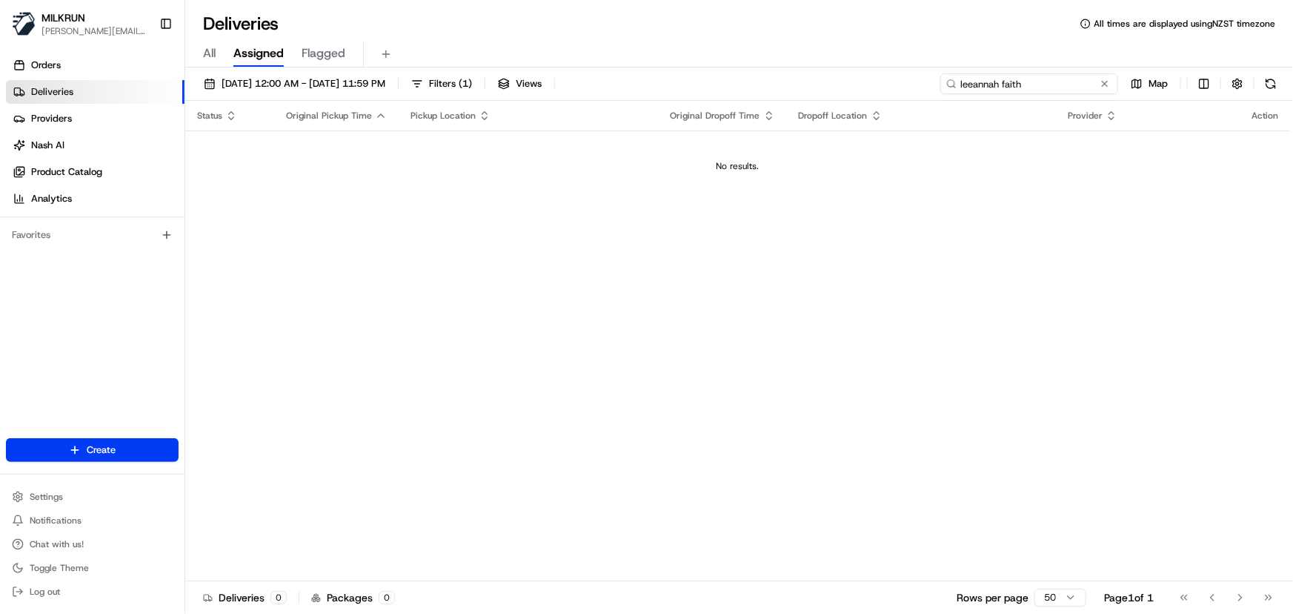
drag, startPoint x: 1075, startPoint y: 82, endPoint x: 665, endPoint y: 49, distance: 411.2
click at [665, 49] on div "Deliveries All times are displayed using NZST timezone All Assigned Flagged 22/…" at bounding box center [739, 307] width 1108 height 614
click at [1078, 82] on input "[PERSON_NAME]" at bounding box center [1030, 83] width 178 height 21
drag, startPoint x: 1078, startPoint y: 82, endPoint x: 683, endPoint y: 32, distance: 397.4
click at [683, 32] on div "Deliveries All times are displayed using NZST timezone All Assigned Flagged [DA…" at bounding box center [739, 307] width 1108 height 614
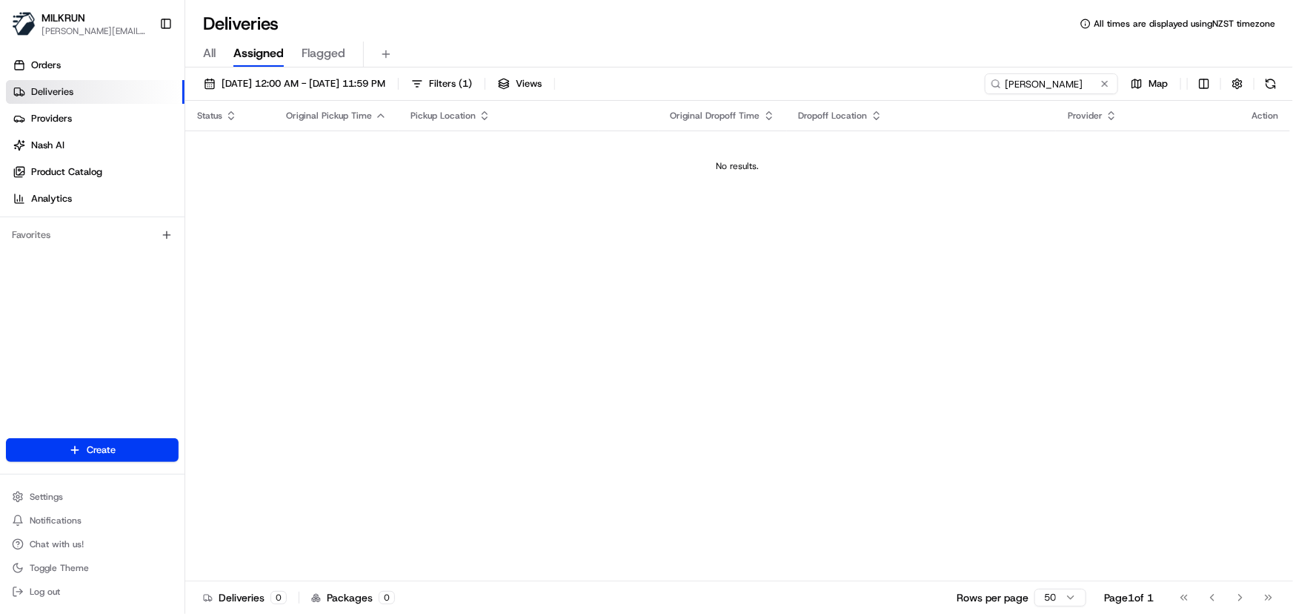
click at [718, 282] on div "Status Original Pickup Time Pickup Location Original Dropoff Time Dropoff Locat…" at bounding box center [737, 341] width 1105 height 480
click at [1075, 86] on input "[PERSON_NAME]" at bounding box center [1030, 83] width 178 height 21
drag, startPoint x: 1068, startPoint y: 86, endPoint x: 806, endPoint y: 73, distance: 262.7
click at [806, 73] on div "[DATE] 12:00 AM - [DATE] 11:59 PM Filters ( 1 ) Views [PERSON_NAME]" at bounding box center [739, 86] width 1108 height 27
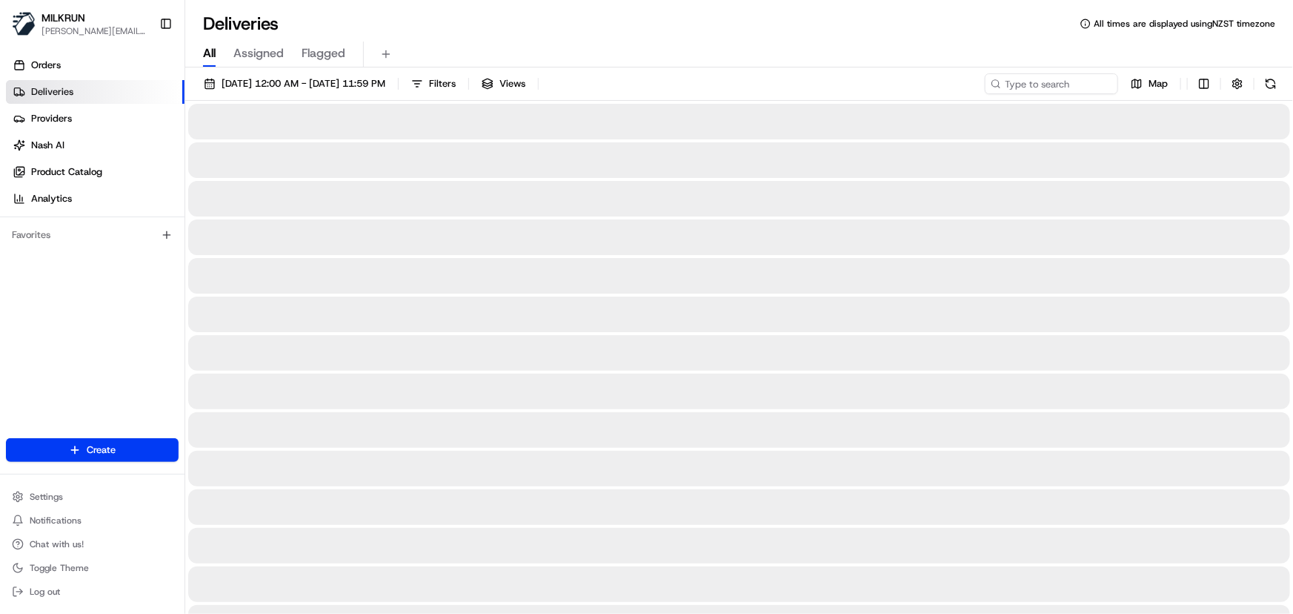
click at [212, 53] on span "All" at bounding box center [209, 53] width 13 height 18
click at [1018, 82] on input at bounding box center [1030, 83] width 178 height 21
paste input "[PERSON_NAME][EMAIL_ADDRESS][DOMAIN_NAME]"
type input "[PERSON_NAME][EMAIL_ADDRESS][DOMAIN_NAME]"
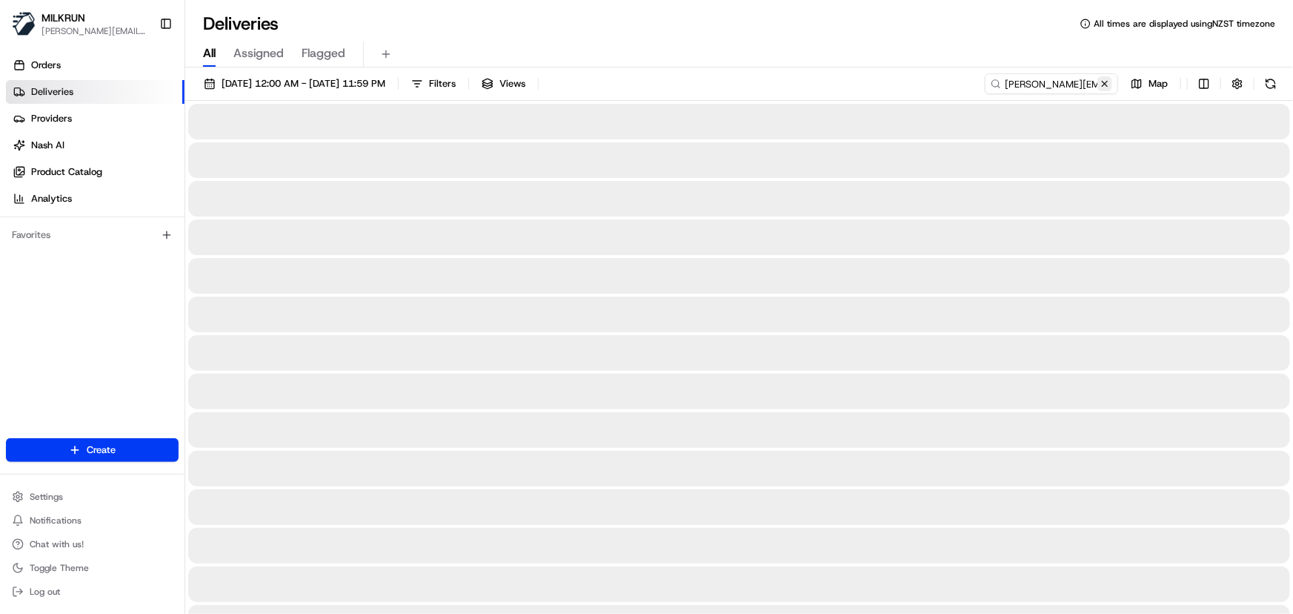
click at [1108, 87] on button at bounding box center [1105, 83] width 15 height 15
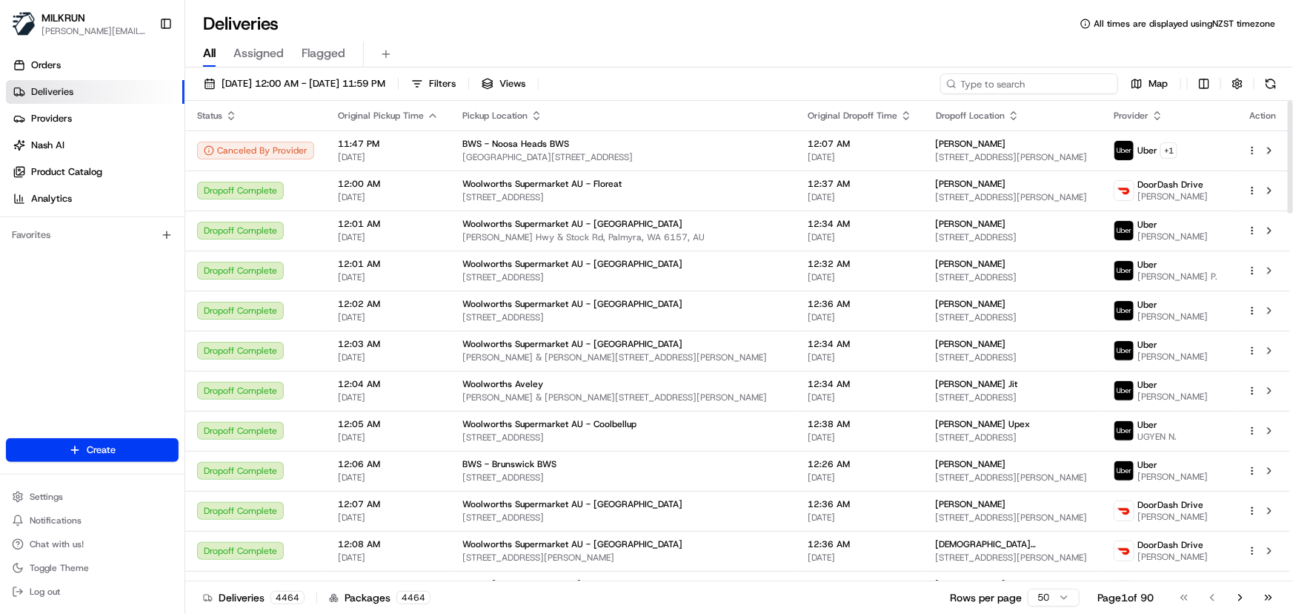
click at [1027, 86] on input at bounding box center [1030, 83] width 178 height 21
paste input "[PERSON_NAME]"
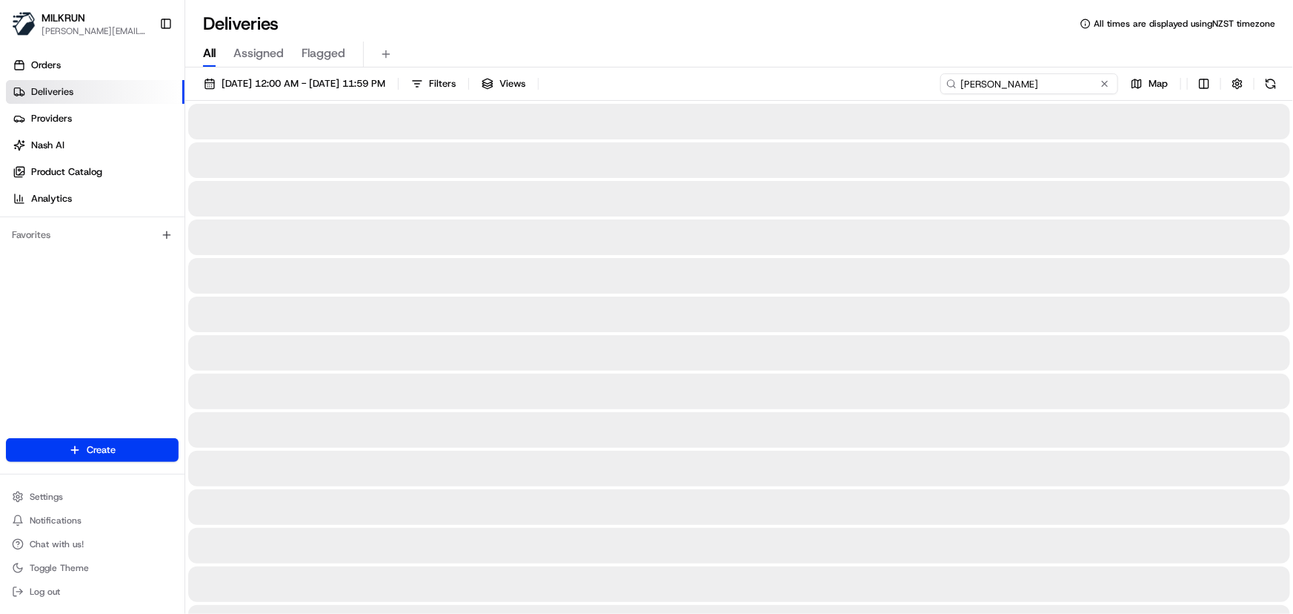
type input "[PERSON_NAME]"
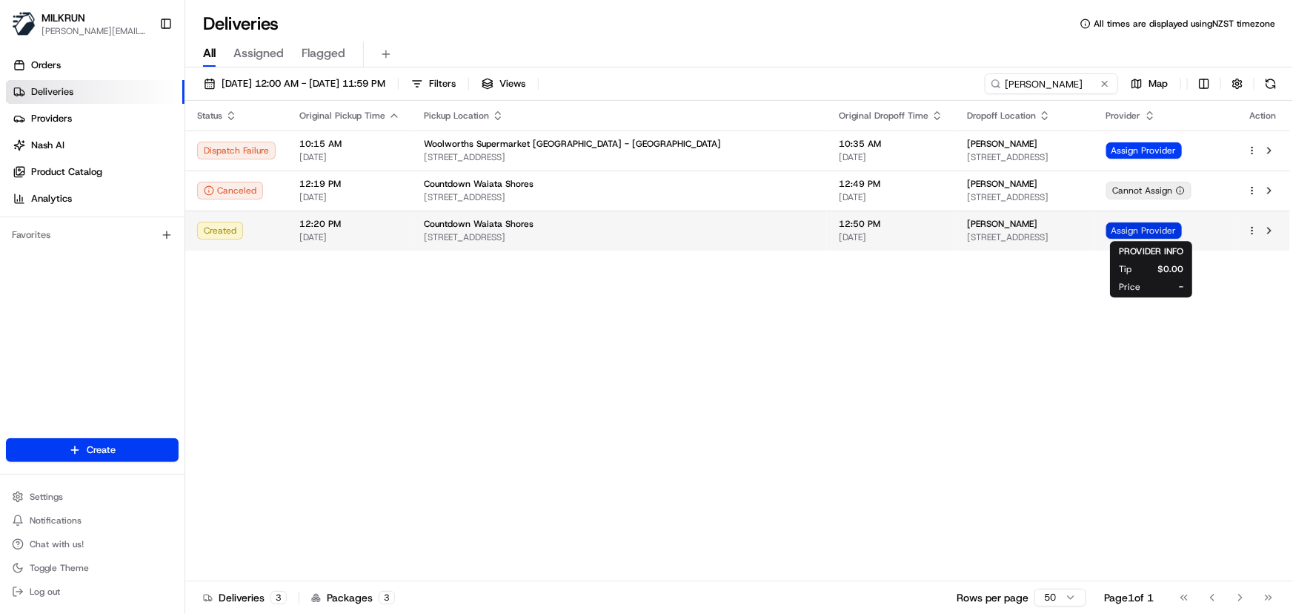
click at [1134, 226] on span "Assign Provider" at bounding box center [1145, 230] width 76 height 16
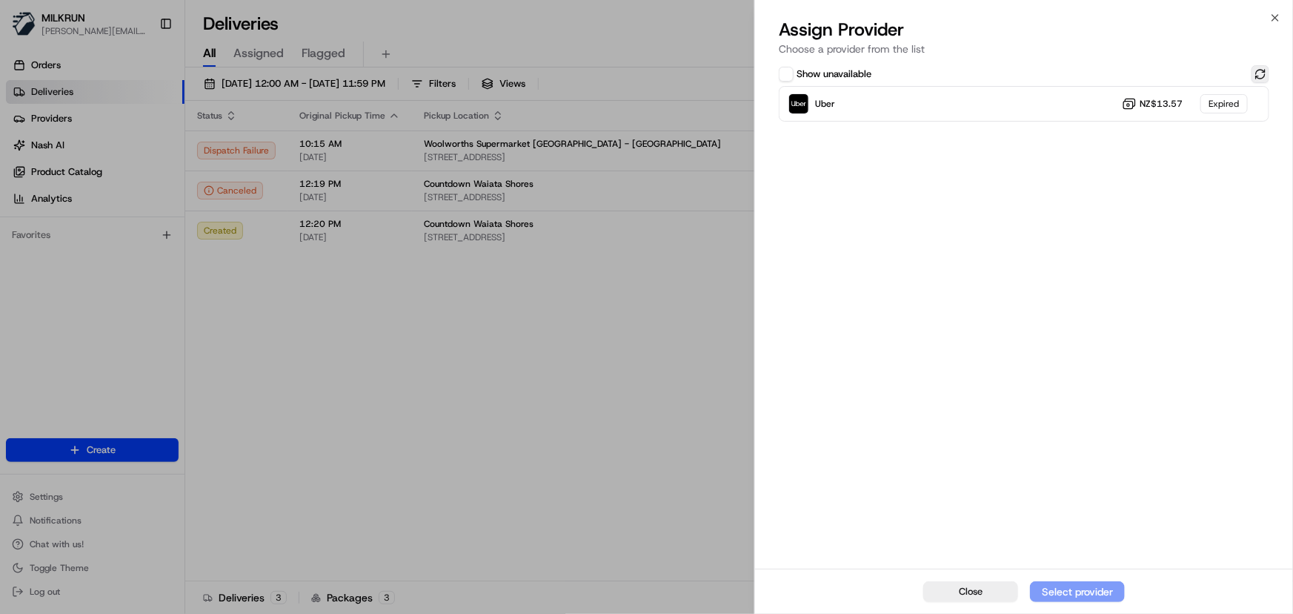
click at [1257, 74] on button at bounding box center [1261, 74] width 18 height 18
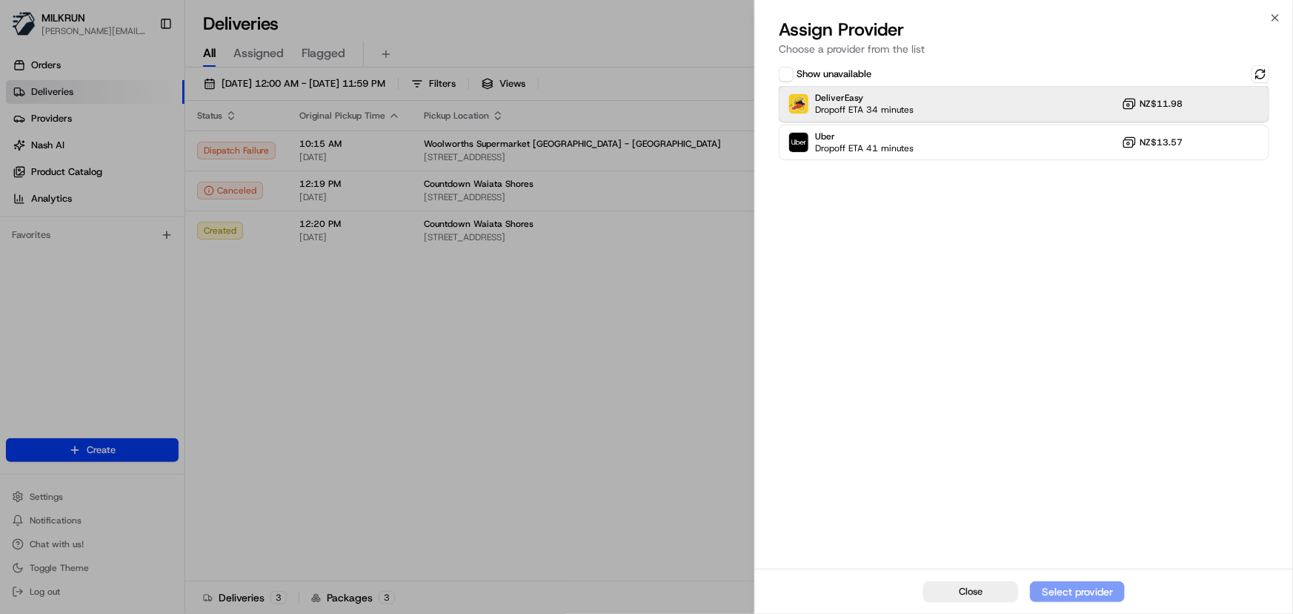
click at [1023, 103] on div "DeliverEasy Dropoff ETA 34 minutes NZ$11.98" at bounding box center [1024, 104] width 491 height 36
click at [1063, 586] on div "Assign Provider" at bounding box center [1077, 591] width 73 height 15
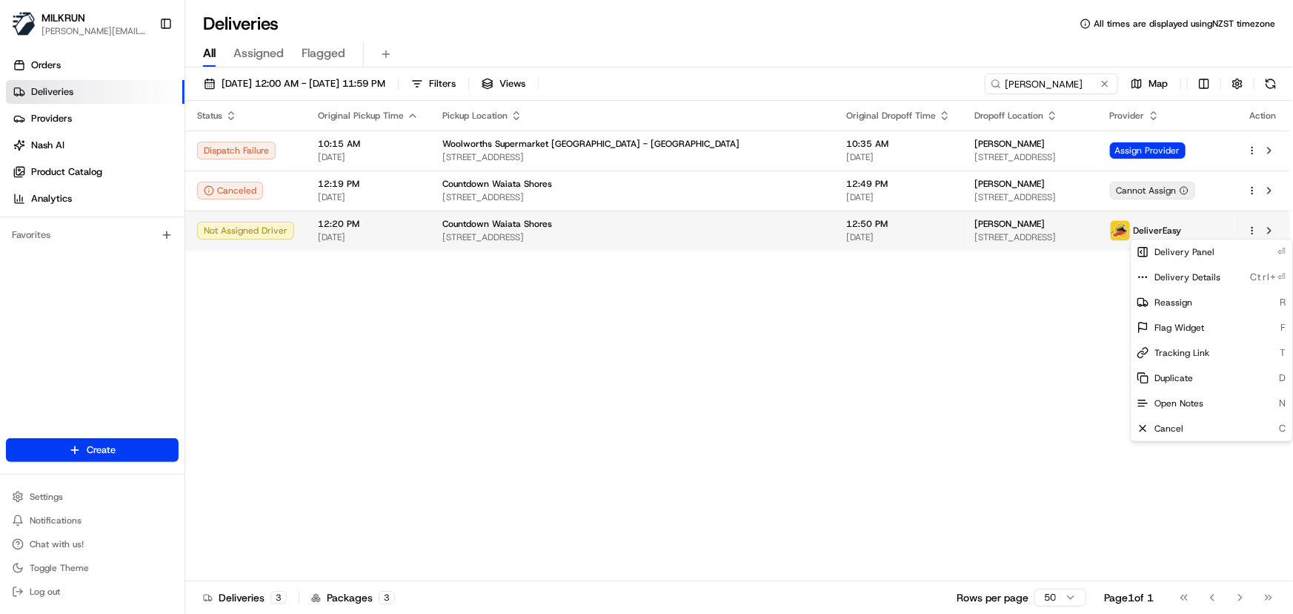
click at [1253, 232] on html "MILKRUN irene.salaivao@woolworths.co.nz Toggle Sidebar Orders Deliveries Provid…" at bounding box center [646, 307] width 1293 height 614
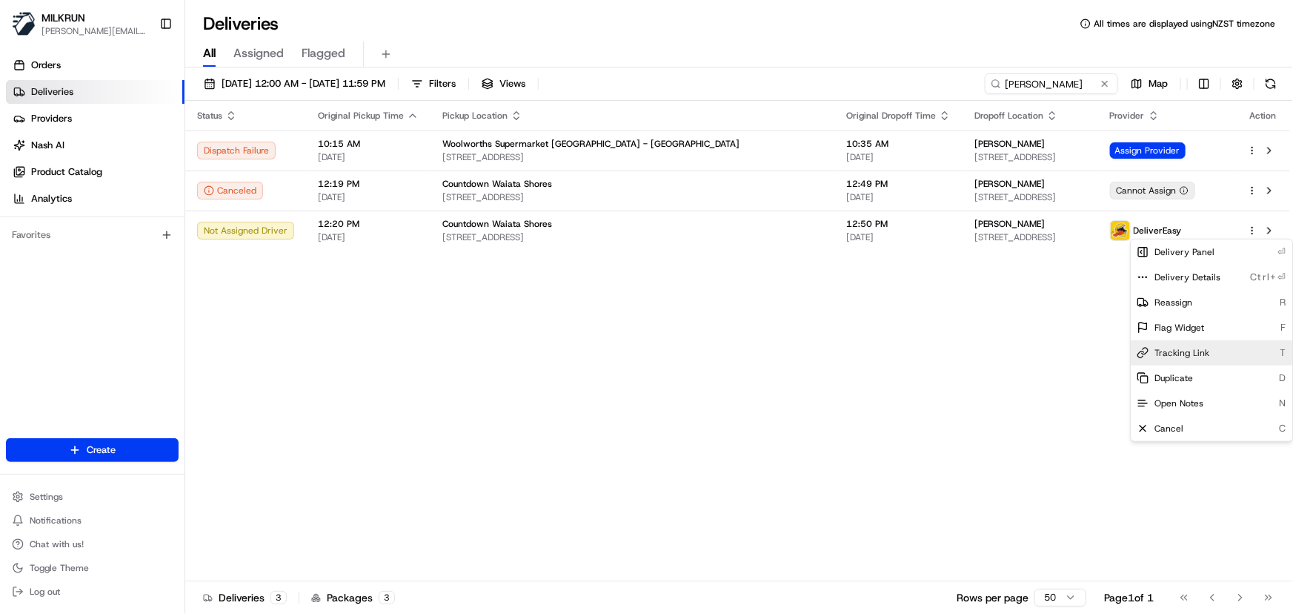
click at [1182, 356] on span "Tracking Link" at bounding box center [1182, 353] width 55 height 12
click at [514, 365] on html "MILKRUN irene.salaivao@woolworths.co.nz Toggle Sidebar Orders Deliveries Provid…" at bounding box center [646, 307] width 1293 height 614
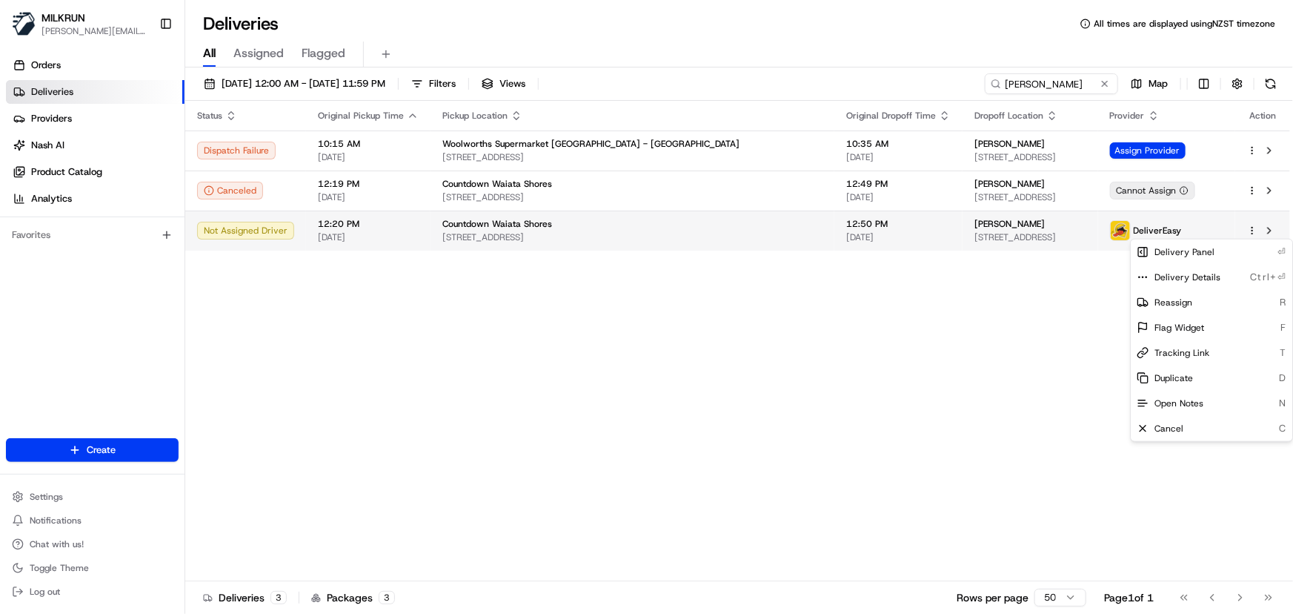
click at [1253, 231] on html "MILKRUN irene.salaivao@woolworths.co.nz Toggle Sidebar Orders Deliveries Provid…" at bounding box center [646, 307] width 1293 height 614
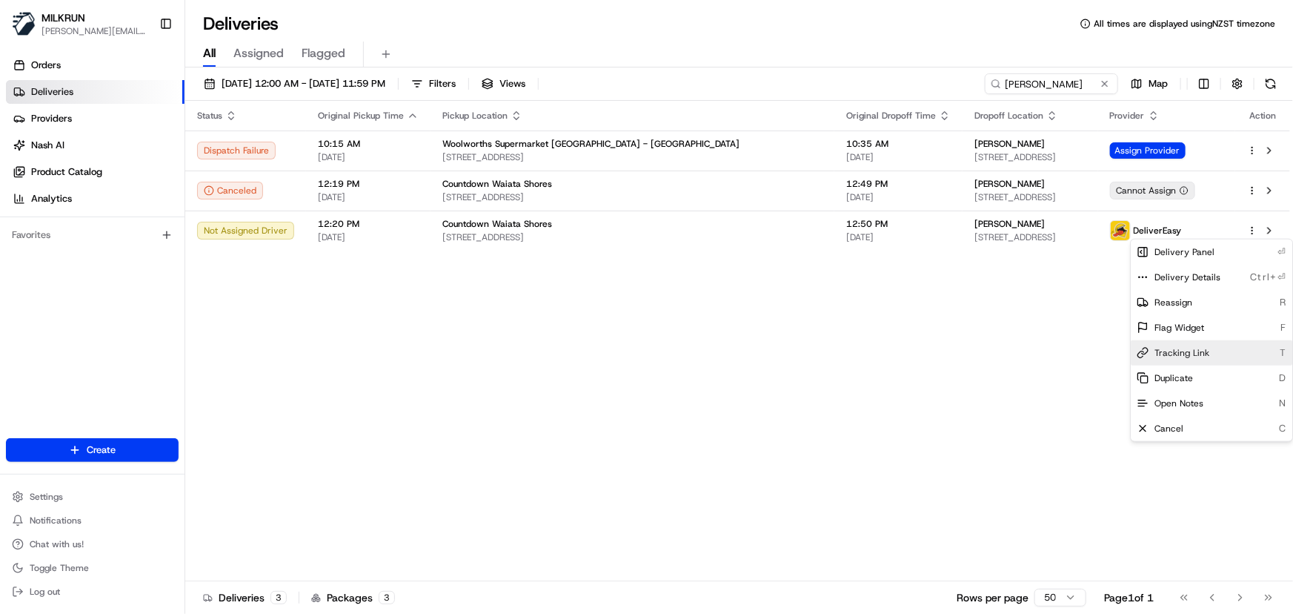
click at [1176, 359] on div "Tracking Link T" at bounding box center [1212, 352] width 162 height 25
click at [461, 360] on html "MILKRUN irene.salaivao@woolworths.co.nz Toggle Sidebar Orders Deliveries Provid…" at bounding box center [646, 307] width 1293 height 614
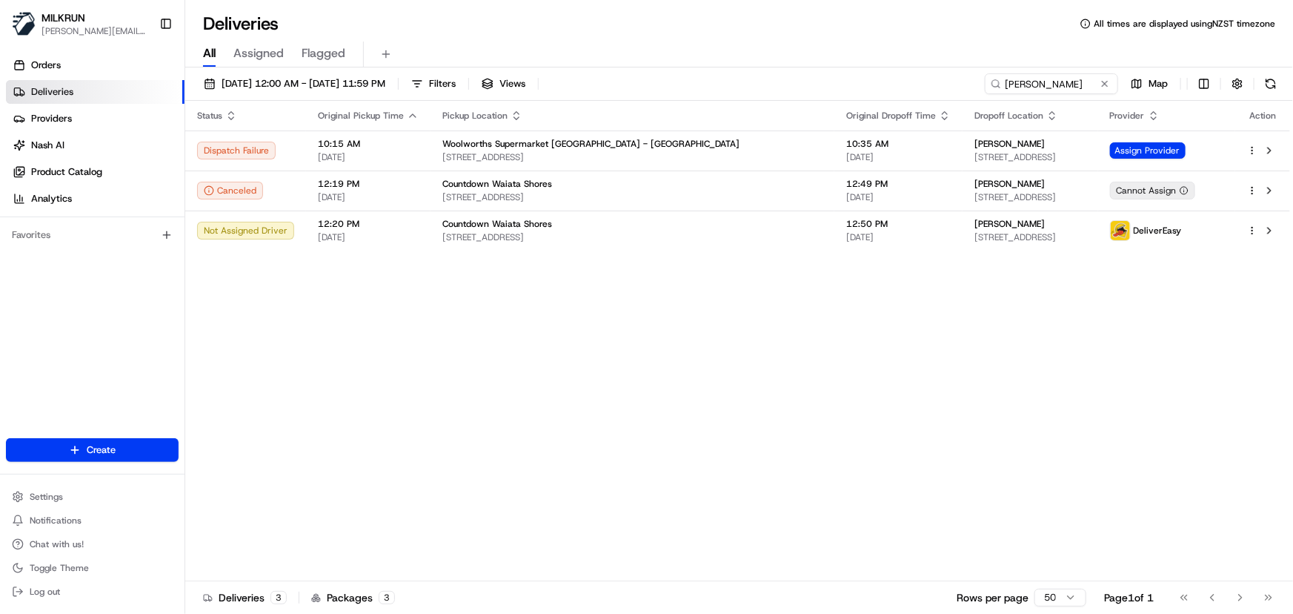
click at [623, 402] on div "Status Original Pickup Time Pickup Location Original Dropoff Time Dropoff Locat…" at bounding box center [737, 341] width 1105 height 480
click at [1073, 88] on input "[PERSON_NAME]" at bounding box center [1030, 83] width 178 height 21
click at [259, 57] on span "Assigned" at bounding box center [258, 53] width 50 height 18
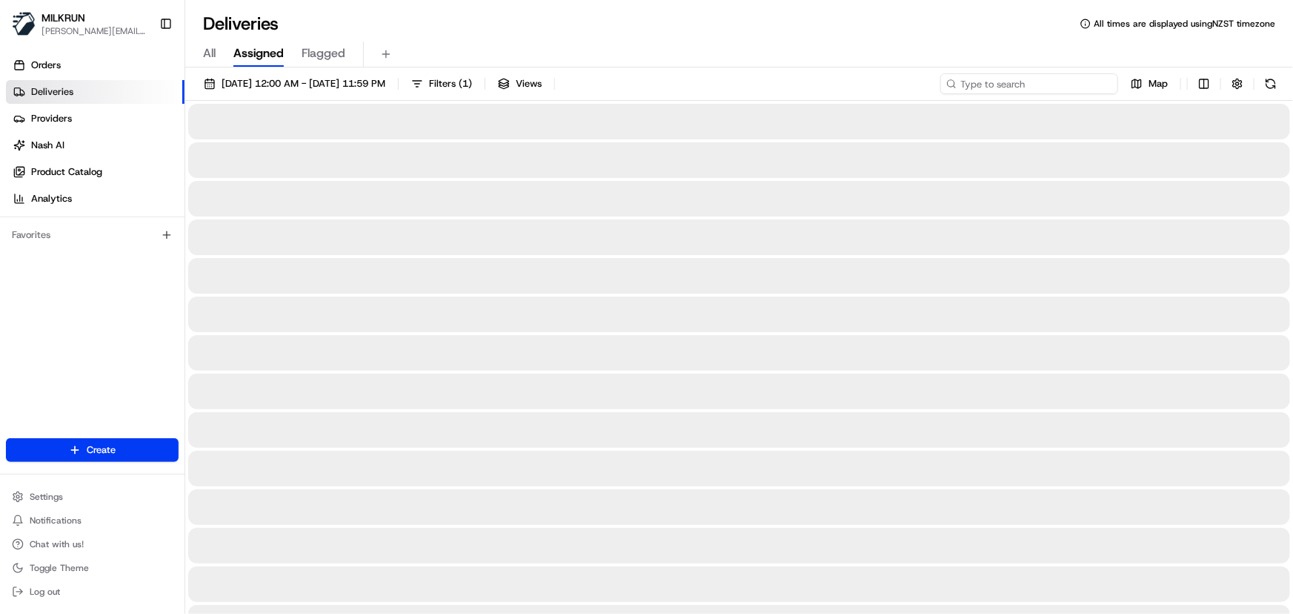
click at [1055, 85] on input at bounding box center [1030, 83] width 178 height 21
type input "[PERSON_NAME]"
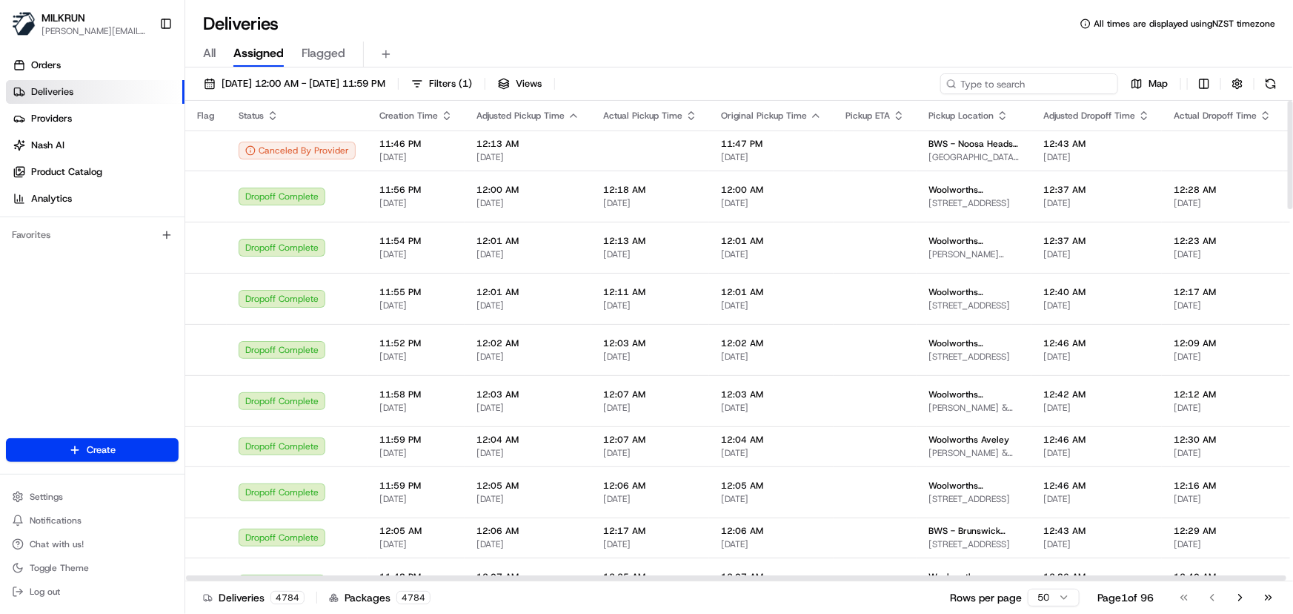
click at [514, 83] on input at bounding box center [1030, 83] width 178 height 21
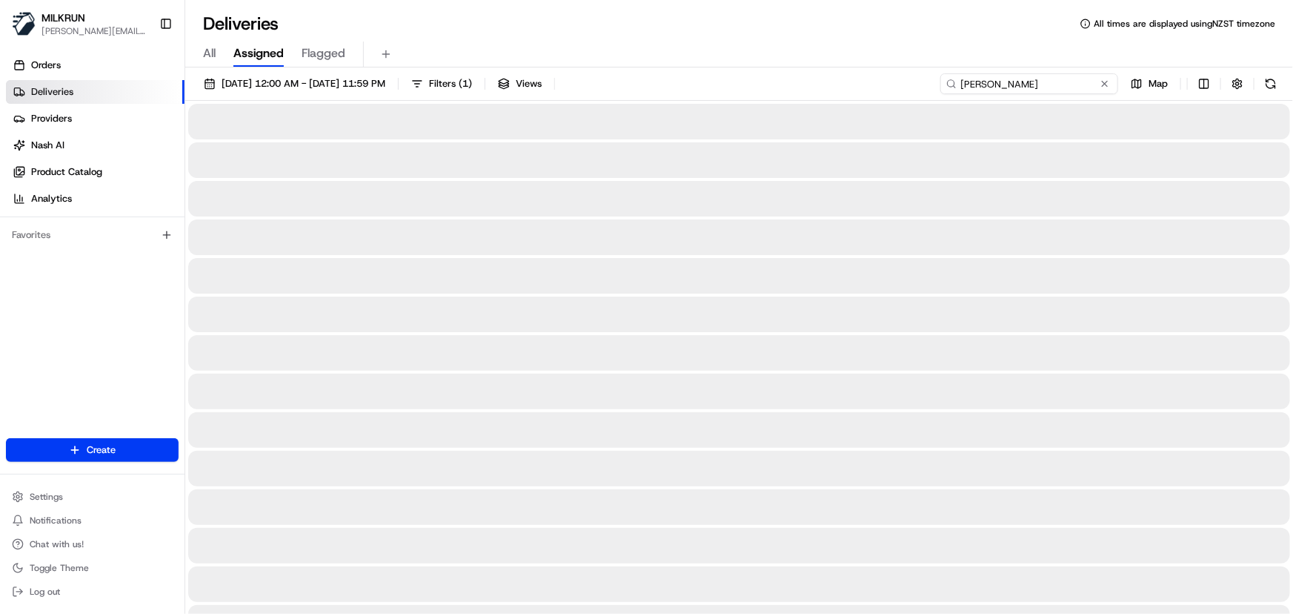
type input "[PERSON_NAME]"
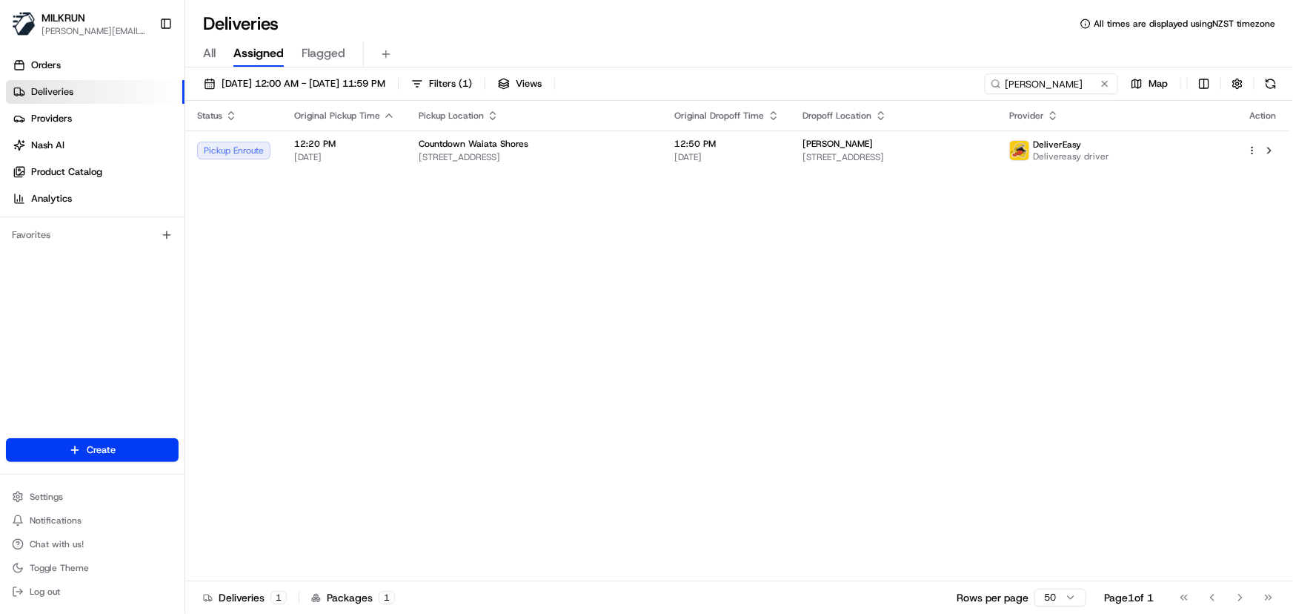
click at [825, 306] on div "Status Original Pickup Time Pickup Location Original Dropoff Time Dropoff Locat…" at bounding box center [737, 341] width 1105 height 480
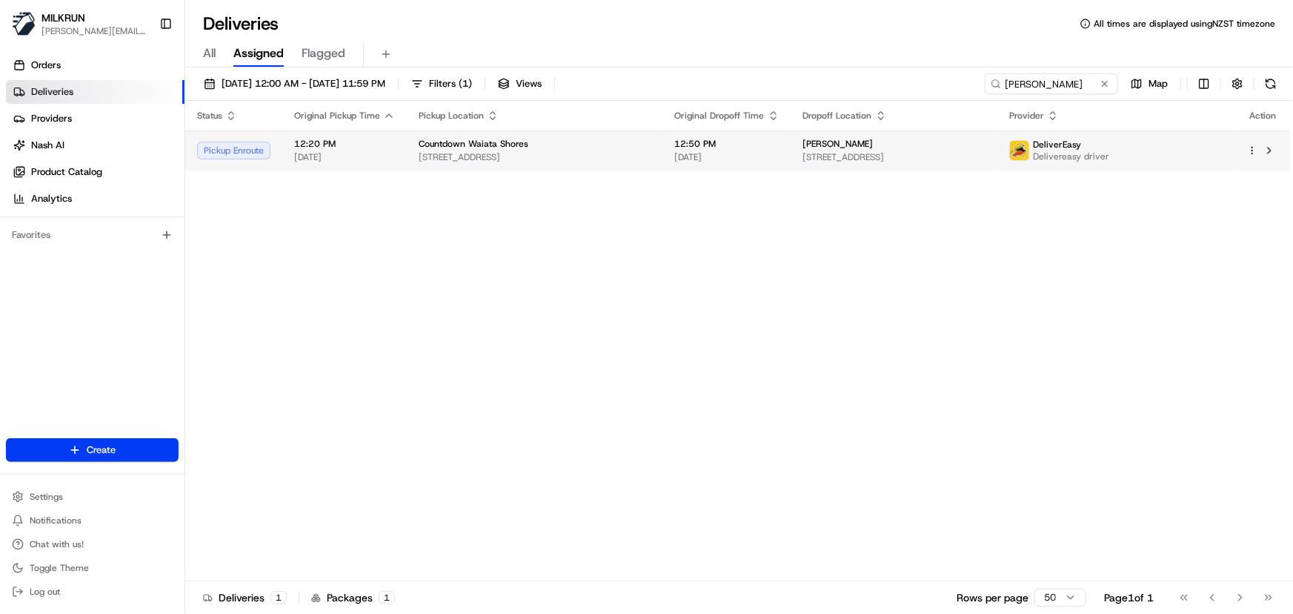
click at [541, 156] on span "[STREET_ADDRESS]" at bounding box center [535, 157] width 233 height 12
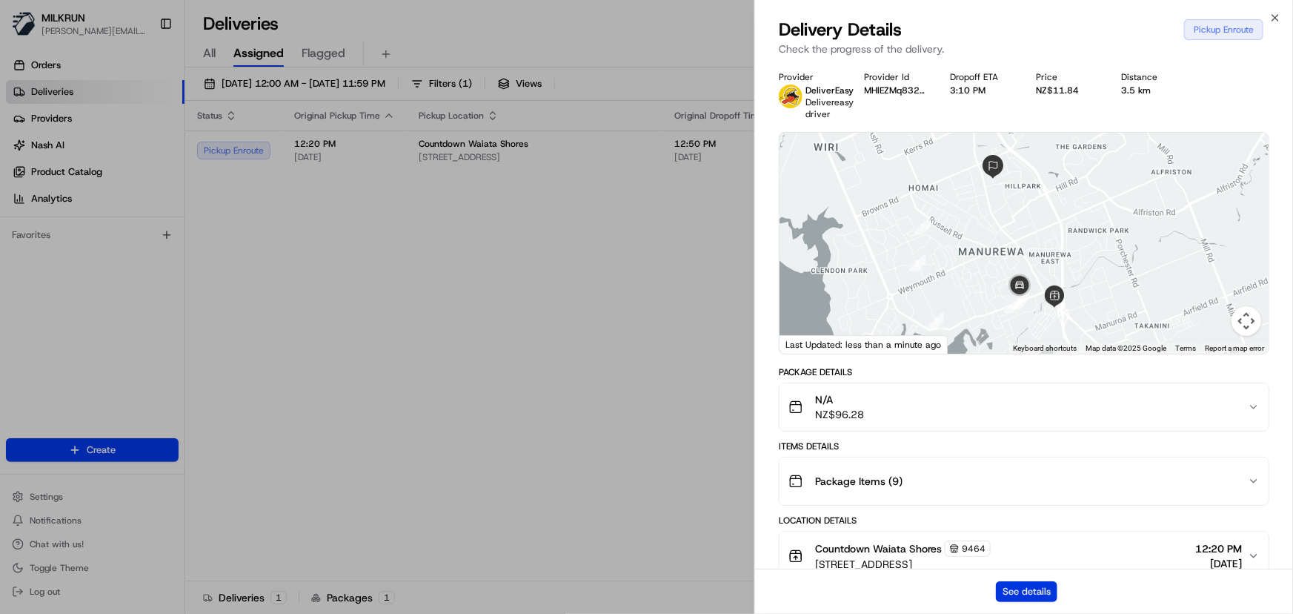
click at [1019, 589] on button "See details" at bounding box center [1027, 591] width 62 height 21
click at [1273, 17] on icon "button" at bounding box center [1276, 18] width 12 height 12
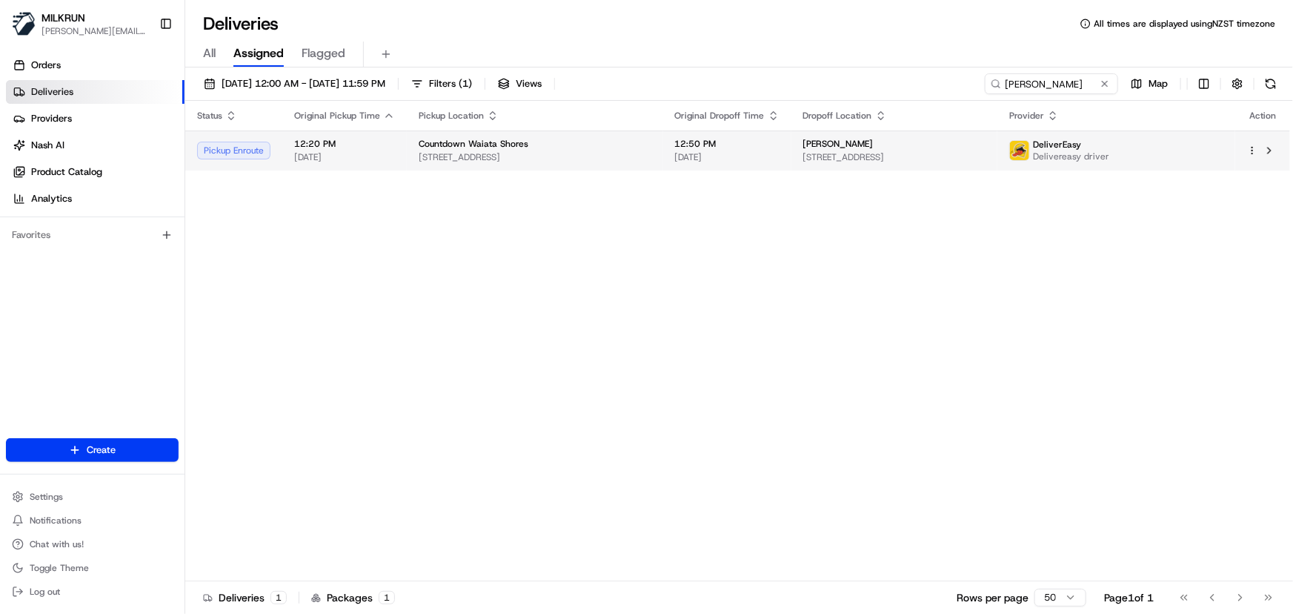
click at [439, 156] on span "[STREET_ADDRESS]" at bounding box center [535, 157] width 233 height 12
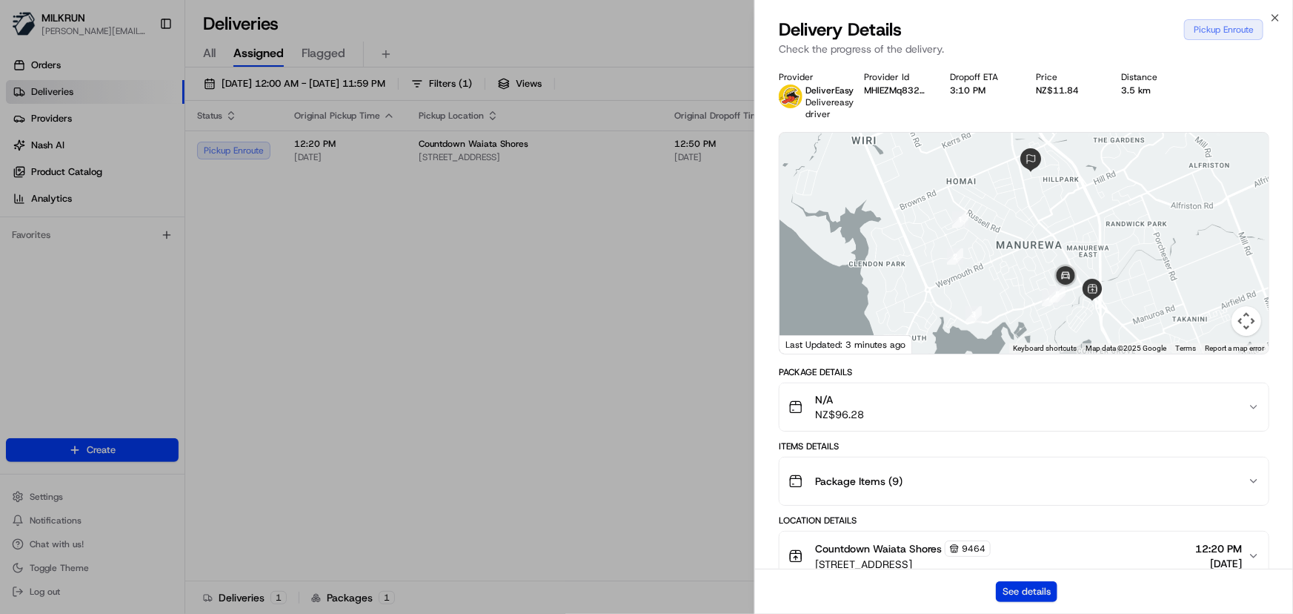
click at [1021, 589] on button "See details" at bounding box center [1027, 591] width 62 height 21
